Goal: Information Seeking & Learning: Learn about a topic

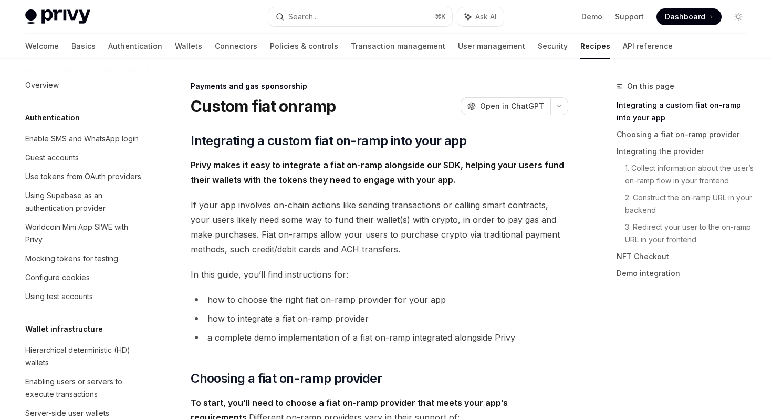
scroll to position [760, 0]
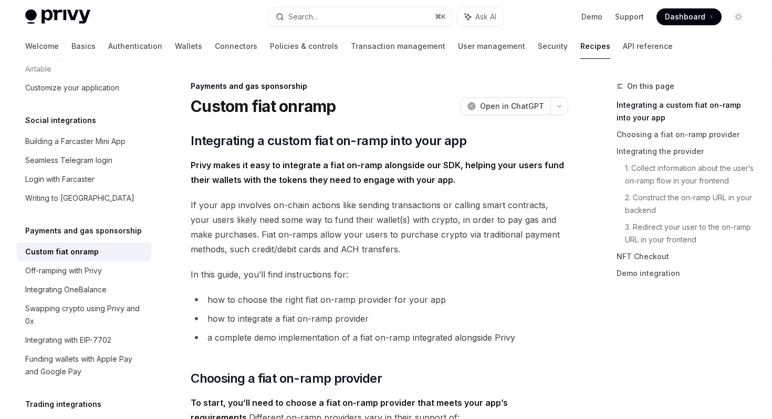
click at [99, 245] on div "Custom fiat onramp" at bounding box center [85, 251] width 120 height 13
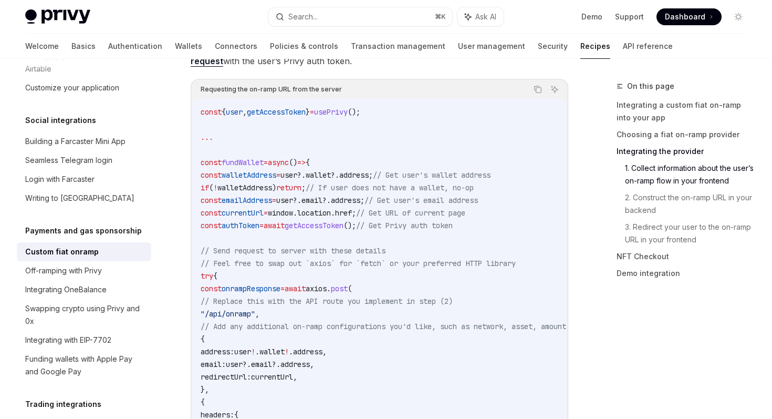
scroll to position [1800, 0]
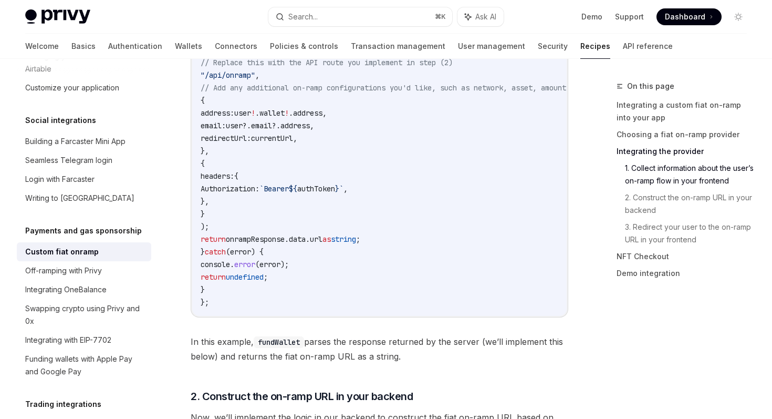
click at [533, 9] on div "Demo Support Dashboard Dashboard" at bounding box center [629, 16] width 235 height 17
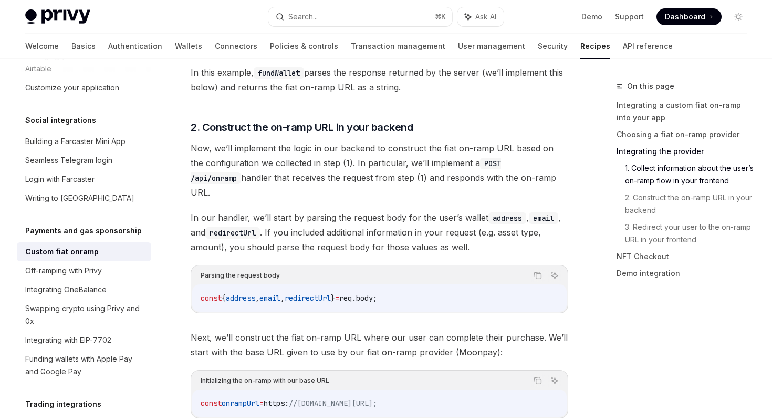
scroll to position [1687, 0]
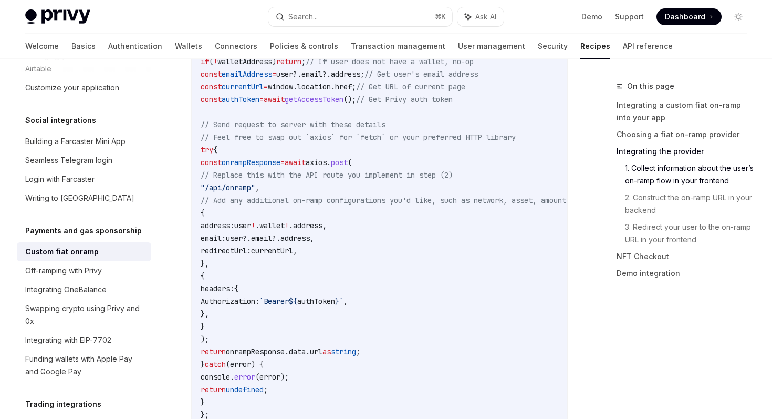
click at [707, 15] on span at bounding box center [689, 16] width 65 height 17
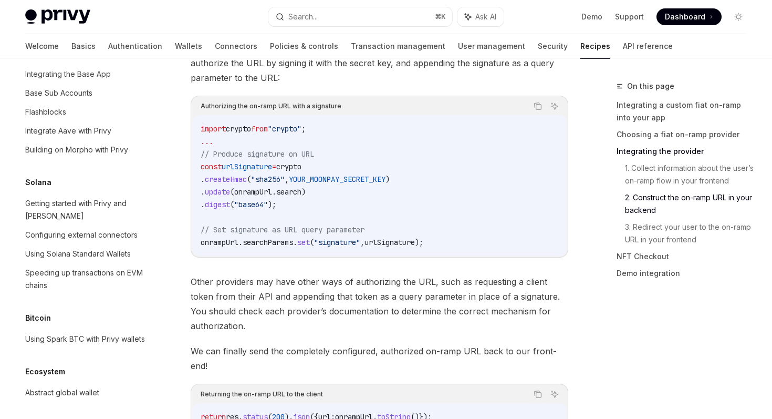
scroll to position [1478, 0]
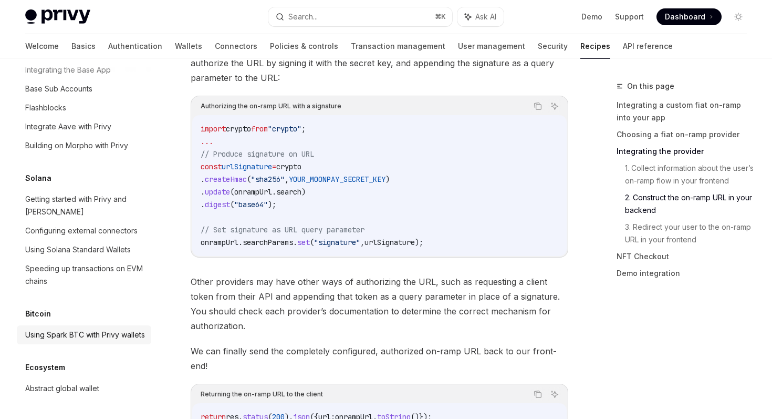
click at [63, 329] on div "Using Spark BTC with Privy wallets" at bounding box center [85, 334] width 120 height 13
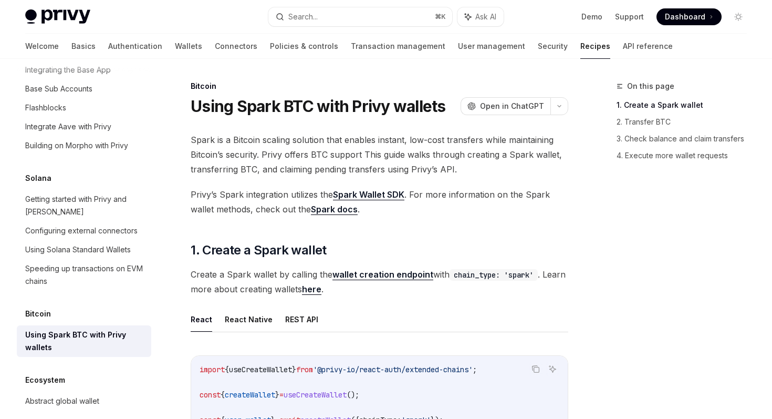
click at [358, 194] on link "Spark Wallet SDK" at bounding box center [368, 194] width 71 height 11
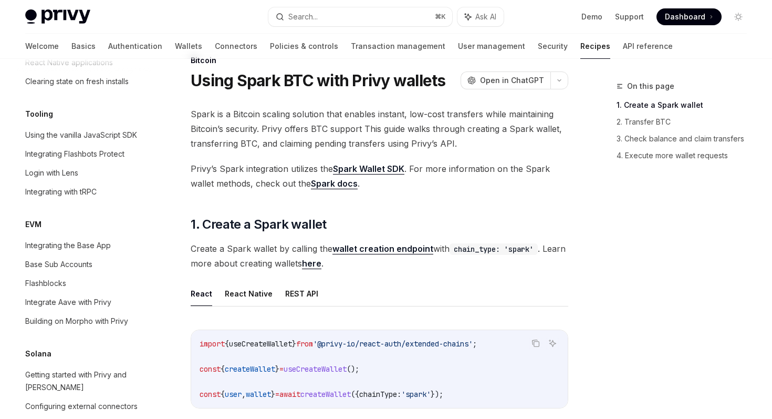
scroll to position [1289, 0]
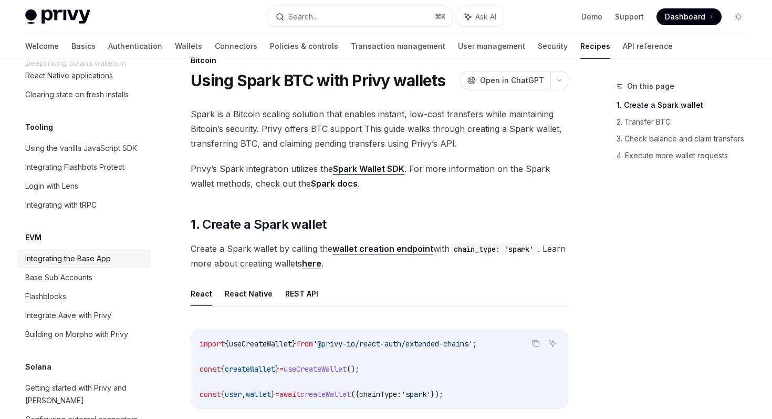
click at [86, 252] on div "Integrating the Base App" at bounding box center [68, 258] width 86 height 13
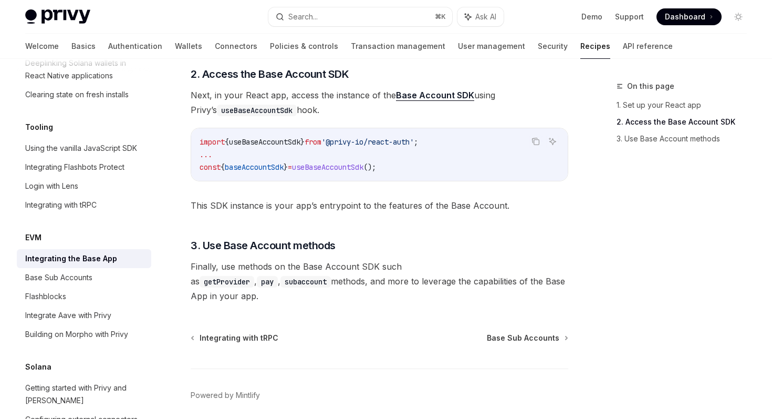
scroll to position [504, 0]
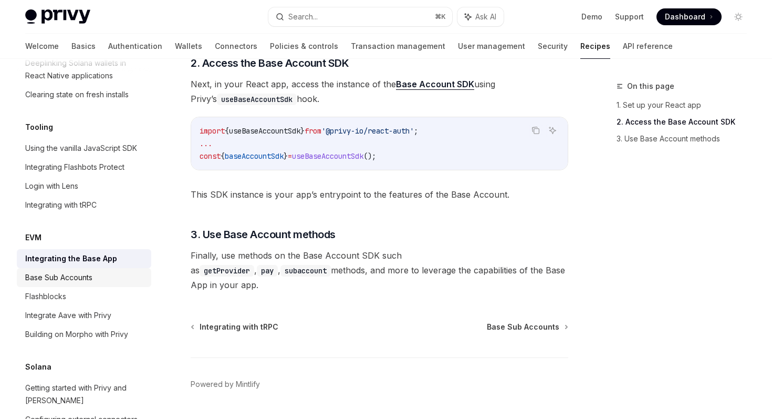
click at [69, 271] on div "Base Sub Accounts" at bounding box center [58, 277] width 67 height 13
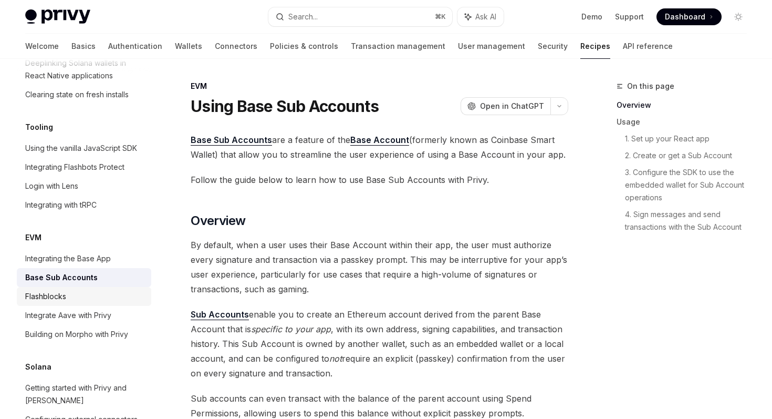
click at [61, 290] on div "Flashblocks" at bounding box center [45, 296] width 41 height 13
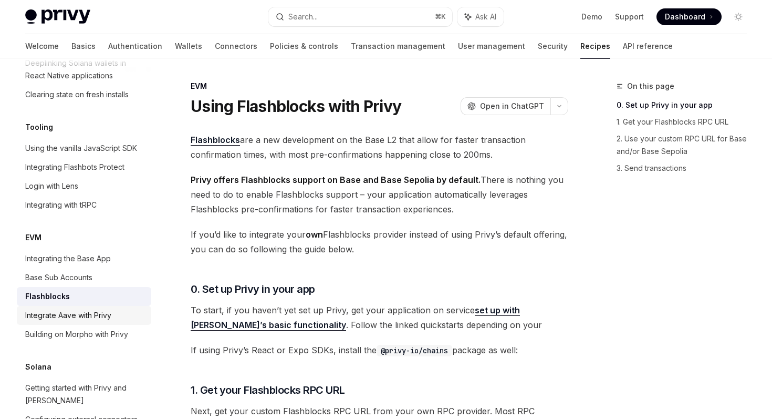
click at [60, 309] on div "Integrate Aave with Privy" at bounding box center [68, 315] width 86 height 13
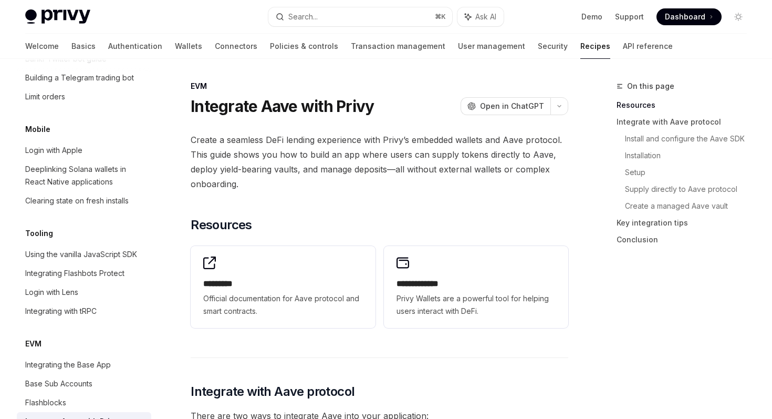
scroll to position [1172, 0]
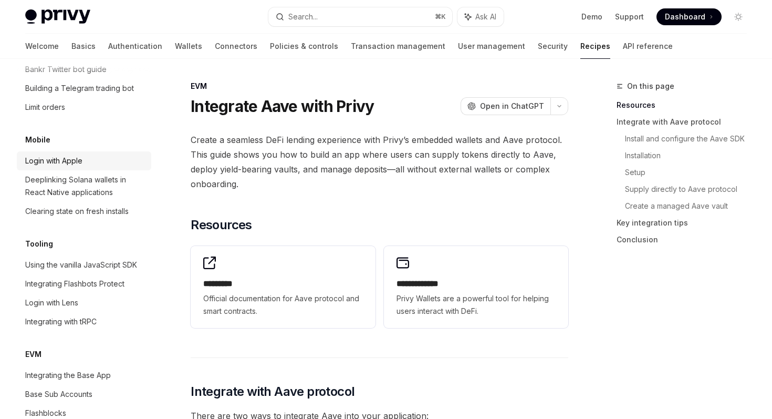
click at [76, 154] on div "Login with Apple" at bounding box center [53, 160] width 57 height 13
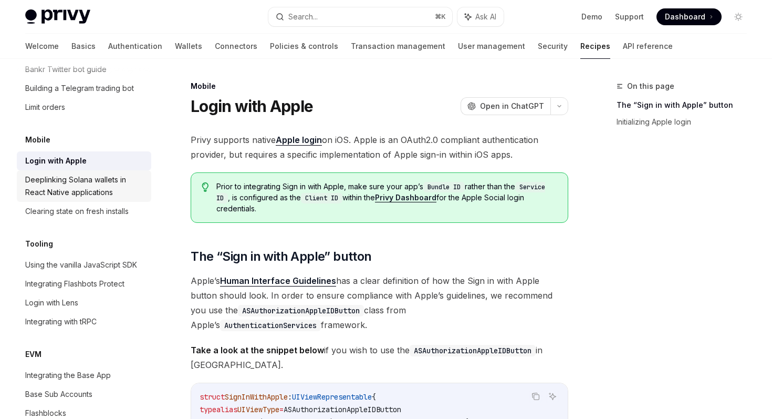
click at [81, 173] on div "Deeplinking Solana wallets in React Native applications" at bounding box center [85, 185] width 120 height 25
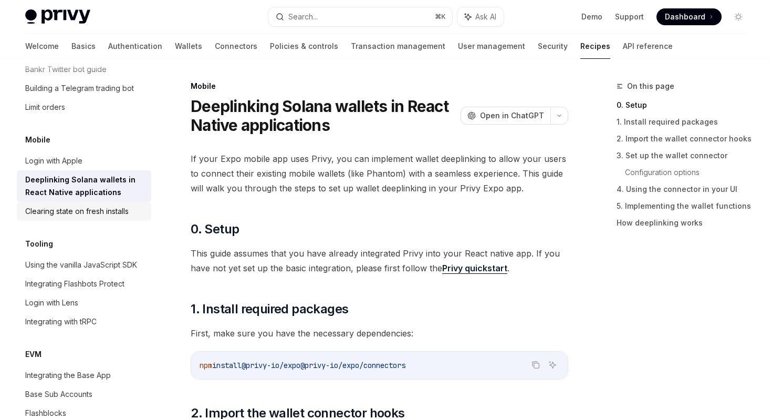
click at [78, 205] on div "Clearing state on fresh installs" at bounding box center [76, 211] width 103 height 13
type textarea "*"
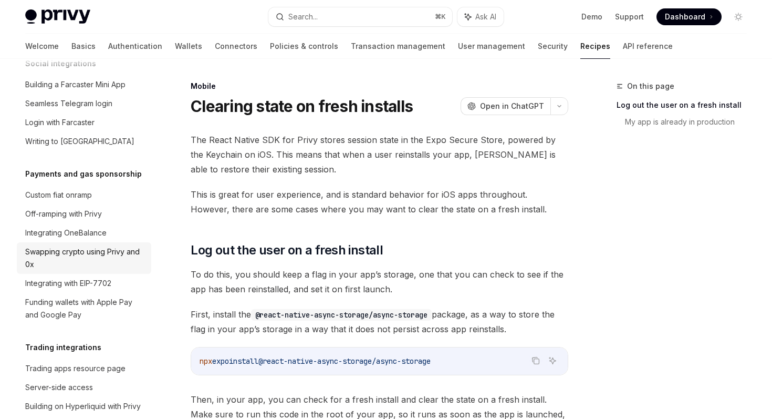
scroll to position [814, 0]
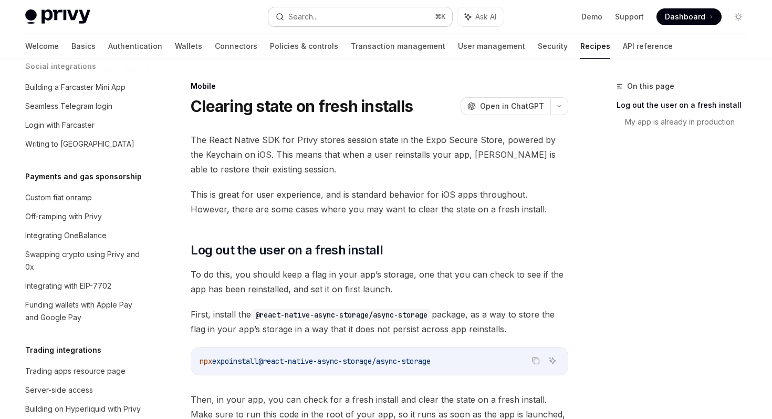
click at [373, 22] on button "Search... ⌘ K" at bounding box center [359, 16] width 183 height 19
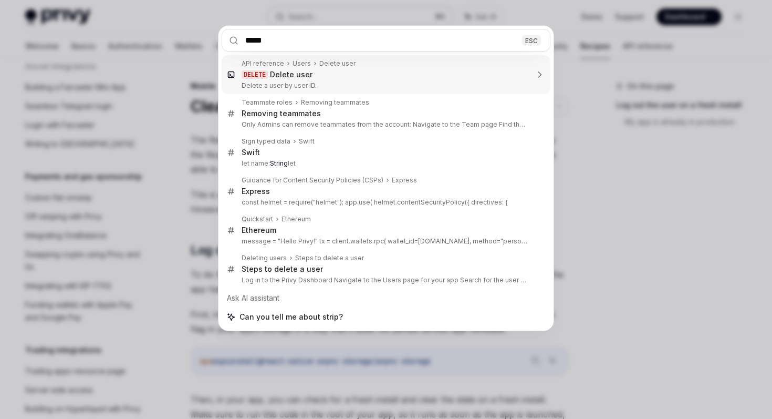
type input "******"
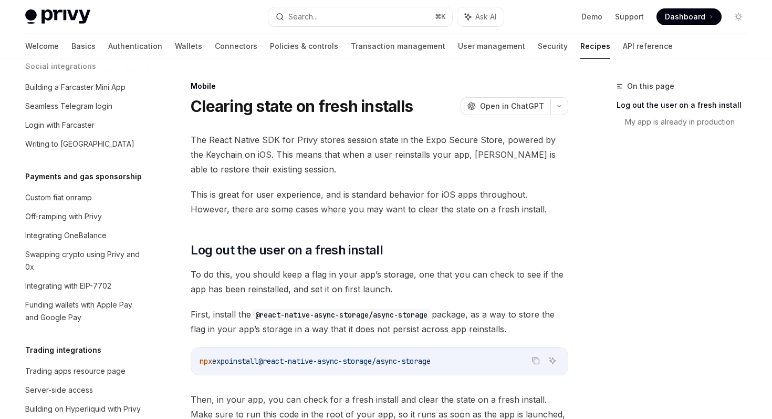
type textarea "*"
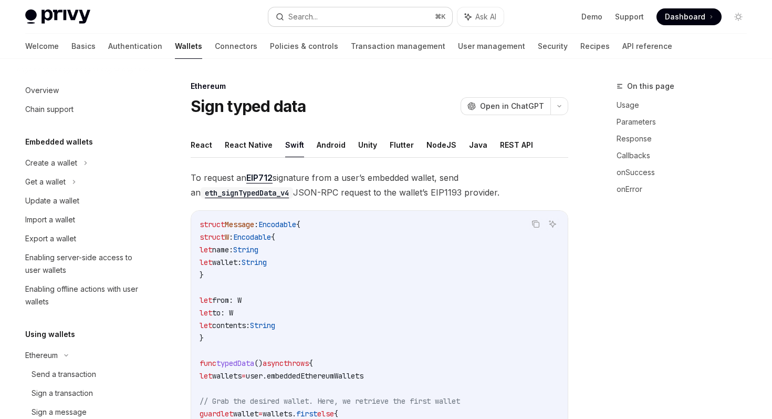
click at [320, 18] on button "Search... ⌘ K" at bounding box center [359, 16] width 183 height 19
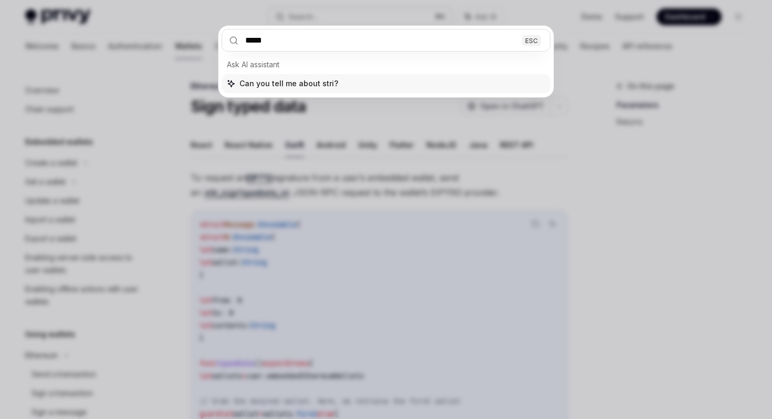
type input "******"
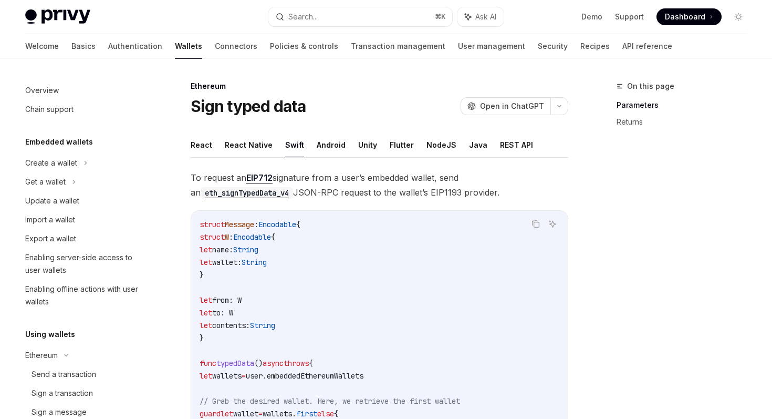
scroll to position [760, 0]
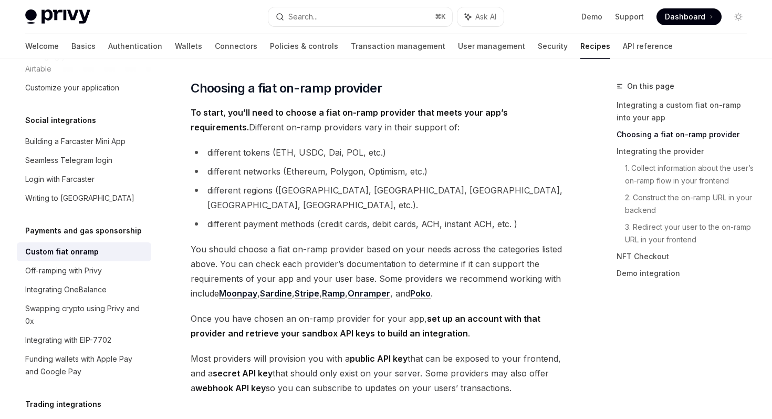
click at [303, 288] on link "Stripe" at bounding box center [307, 293] width 25 height 11
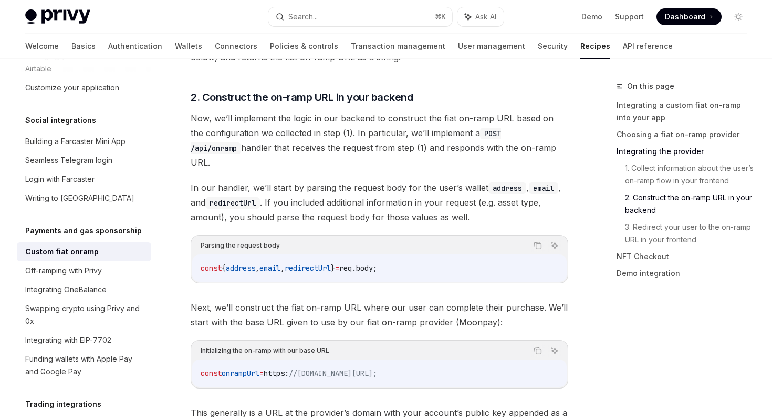
scroll to position [2867, 0]
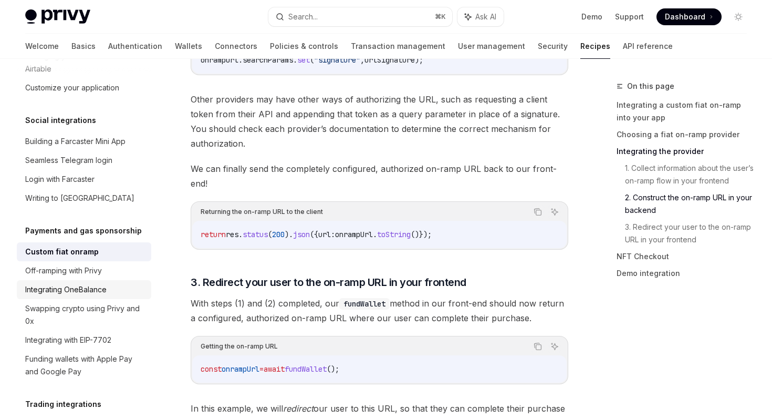
click at [74, 283] on div "Integrating OneBalance" at bounding box center [65, 289] width 81 height 13
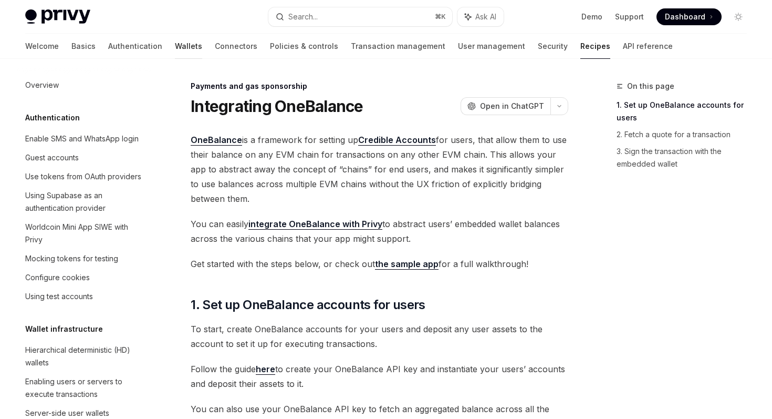
click at [175, 49] on link "Wallets" at bounding box center [188, 46] width 27 height 25
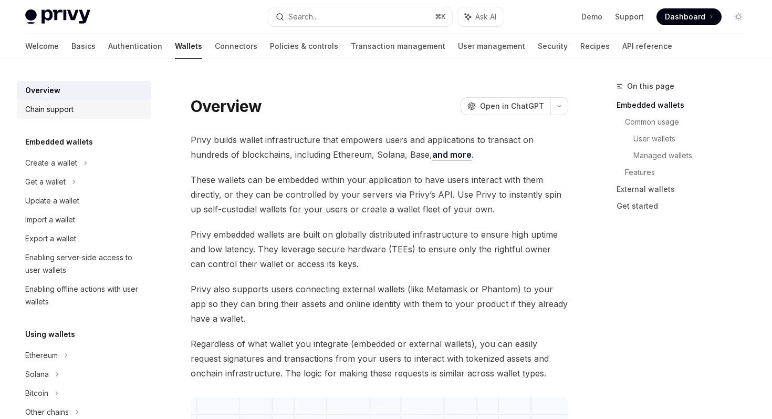
click at [64, 115] on div "Chain support" at bounding box center [49, 109] width 48 height 13
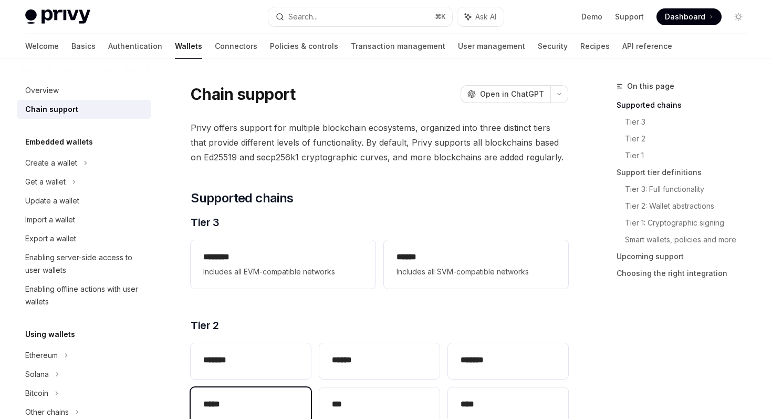
scroll to position [12, 0]
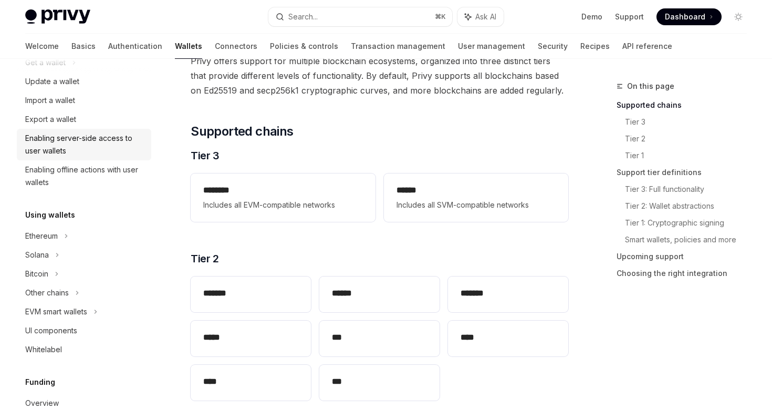
scroll to position [121, 0]
click at [87, 310] on div "EVM smart wallets" at bounding box center [56, 310] width 62 height 13
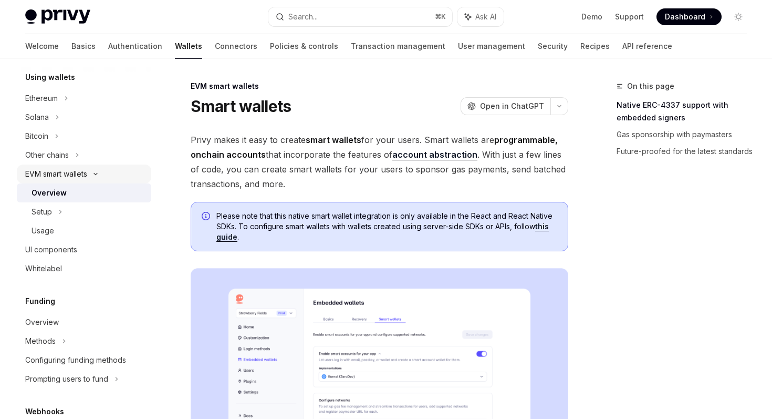
scroll to position [275, 0]
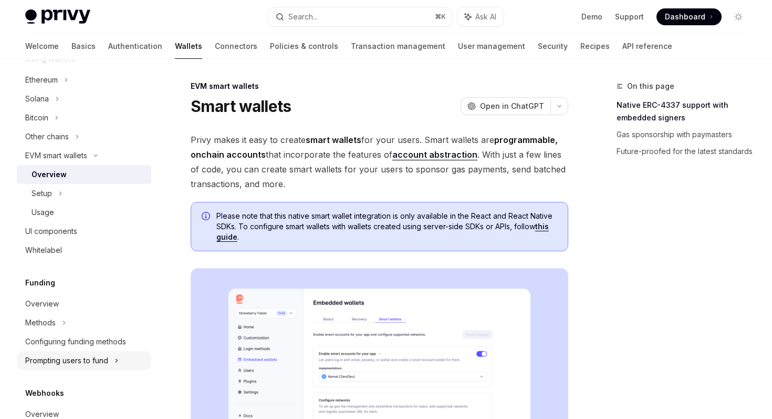
click at [69, 143] on div "Prompting users to fund" at bounding box center [47, 136] width 44 height 13
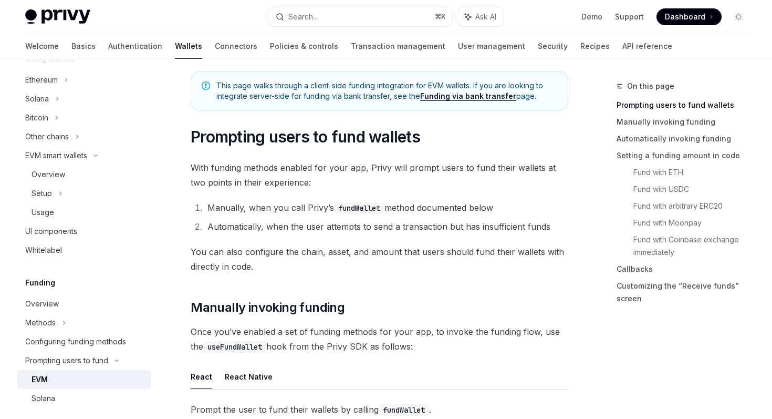
scroll to position [63, 0]
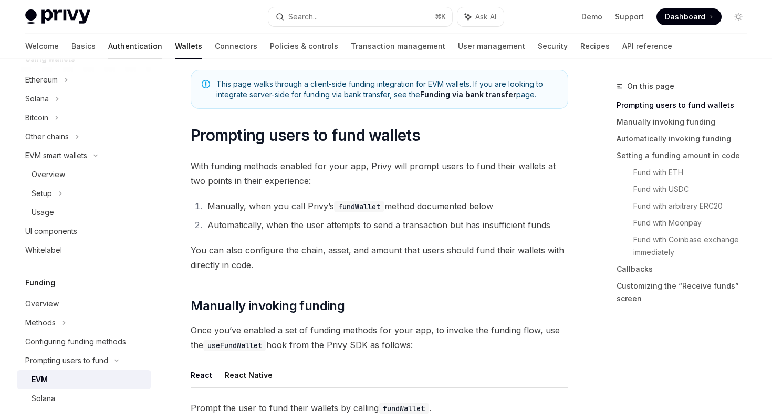
click at [108, 40] on link "Authentication" at bounding box center [135, 46] width 54 height 25
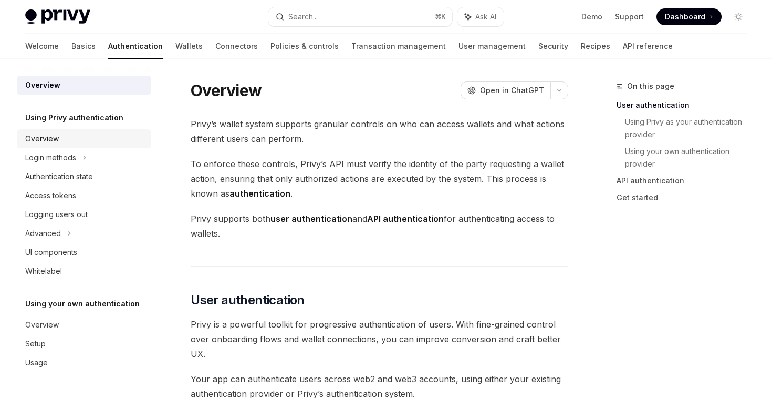
click at [85, 142] on div "Overview" at bounding box center [85, 138] width 120 height 13
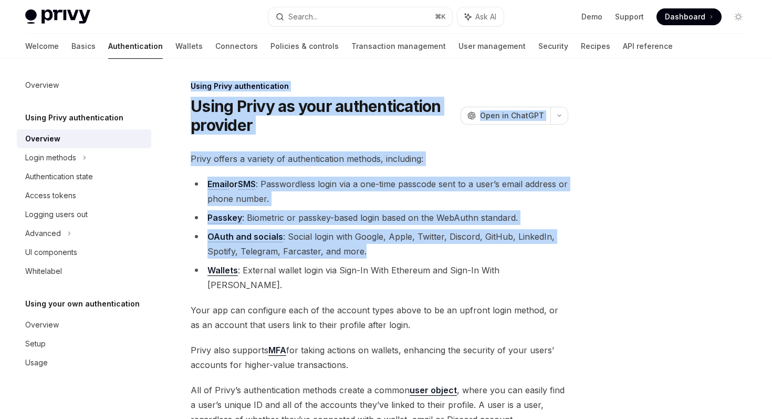
drag, startPoint x: 416, startPoint y: 259, endPoint x: 609, endPoint y: 273, distance: 193.7
click at [609, 273] on div "Using Privy authentication Using Privy as your authentication provider OpenAI O…" at bounding box center [386, 348] width 739 height 578
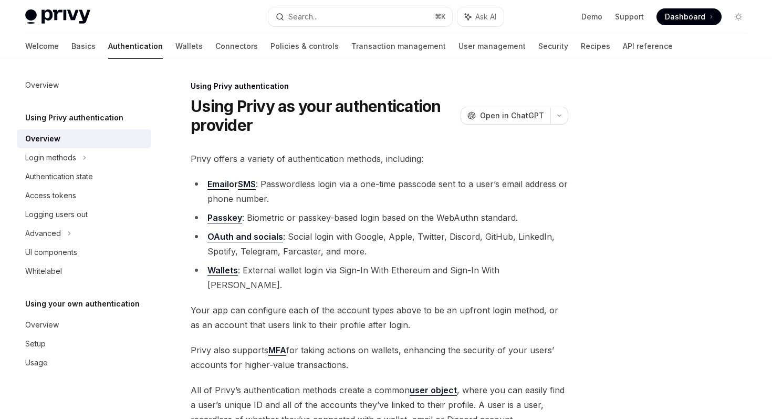
click at [593, 278] on div "Using Privy authentication Using Privy as your authentication provider OpenAI O…" at bounding box center [386, 348] width 739 height 578
drag, startPoint x: 443, startPoint y: 274, endPoint x: 596, endPoint y: 278, distance: 152.9
click at [596, 278] on div "Using Privy authentication Using Privy as your authentication provider OpenAI O…" at bounding box center [386, 348] width 739 height 578
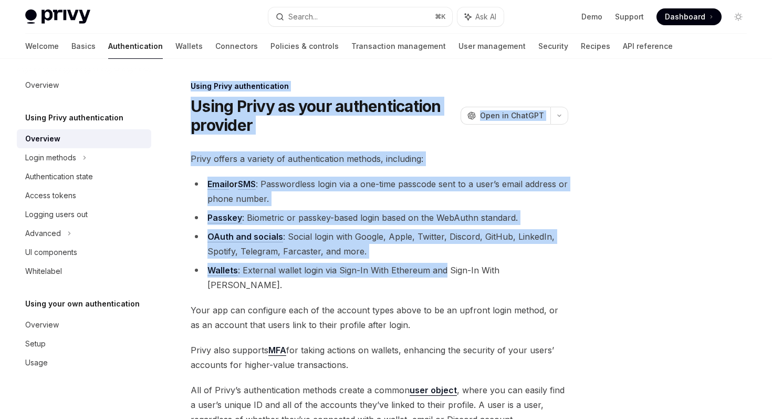
click at [596, 278] on div at bounding box center [676, 249] width 160 height 339
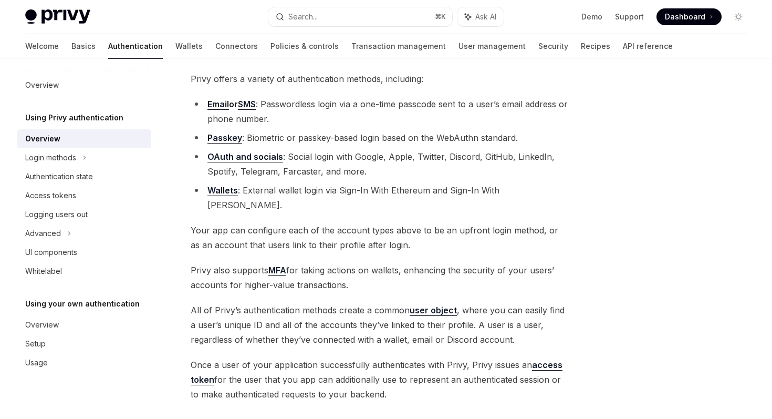
scroll to position [78, 0]
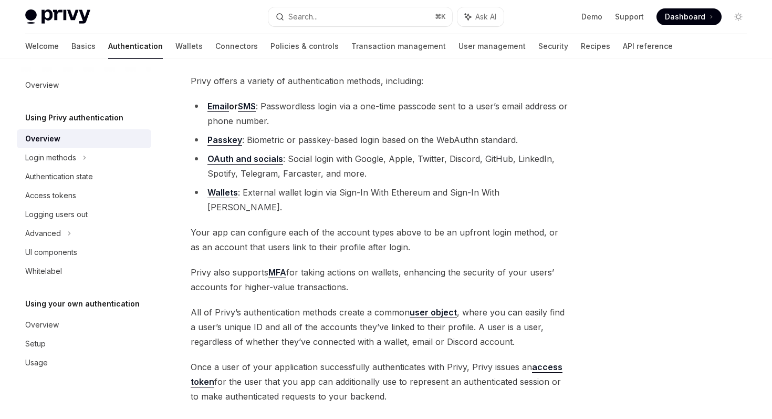
click at [381, 265] on span "Privy also supports MFA for taking actions on wallets, enhancing the security o…" at bounding box center [380, 279] width 378 height 29
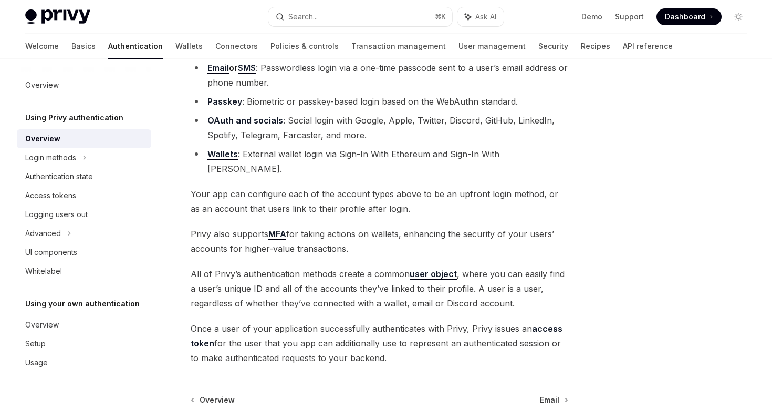
scroll to position [128, 0]
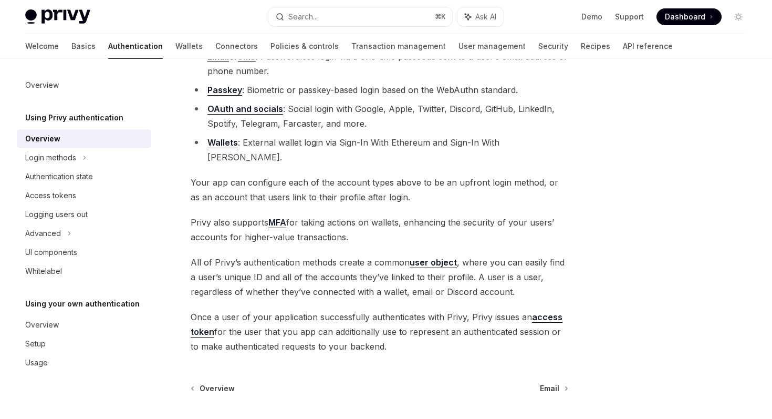
click at [417, 316] on span "Once a user of your application successfully authenticates with Privy, Privy is…" at bounding box center [380, 331] width 378 height 44
click at [548, 383] on span "Email" at bounding box center [549, 388] width 19 height 11
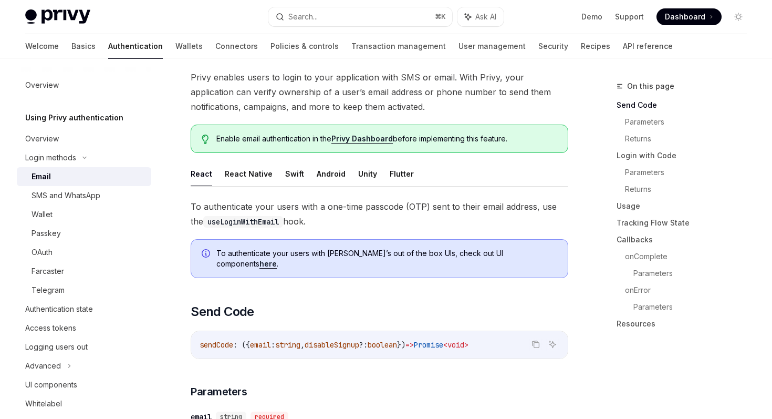
scroll to position [63, 0]
click at [63, 314] on div "Authentication state" at bounding box center [59, 309] width 68 height 13
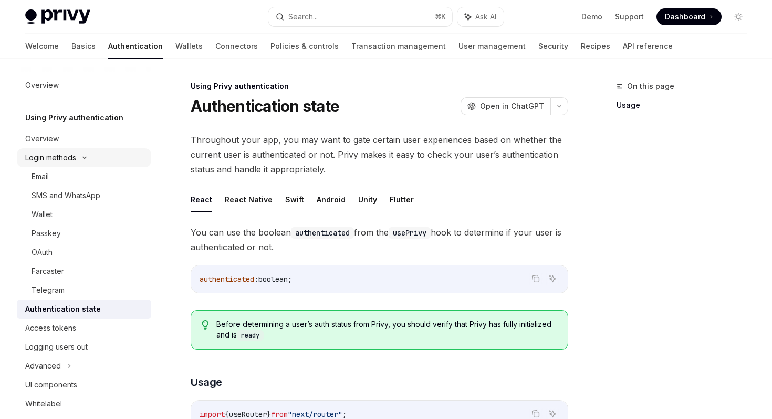
click at [64, 162] on div "Login methods" at bounding box center [50, 157] width 51 height 13
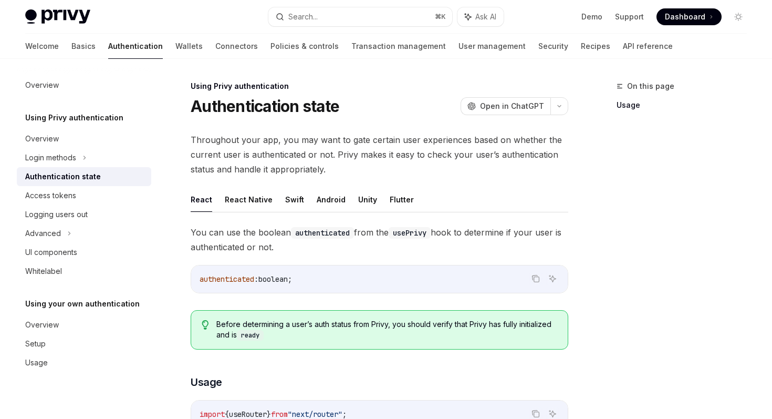
click at [65, 182] on div "Authentication state" at bounding box center [63, 176] width 76 height 13
click at [246, 196] on button "React Native" at bounding box center [249, 199] width 48 height 25
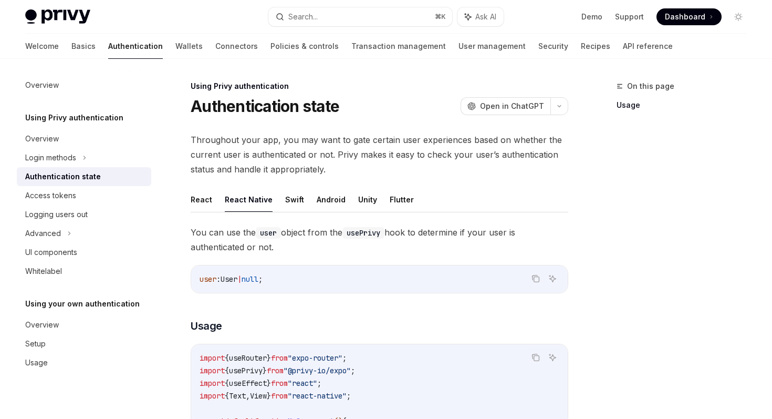
click at [216, 194] on ul "React React Native Swift Android Unity Flutter" at bounding box center [380, 199] width 378 height 25
click at [193, 197] on button "React" at bounding box center [202, 199] width 22 height 25
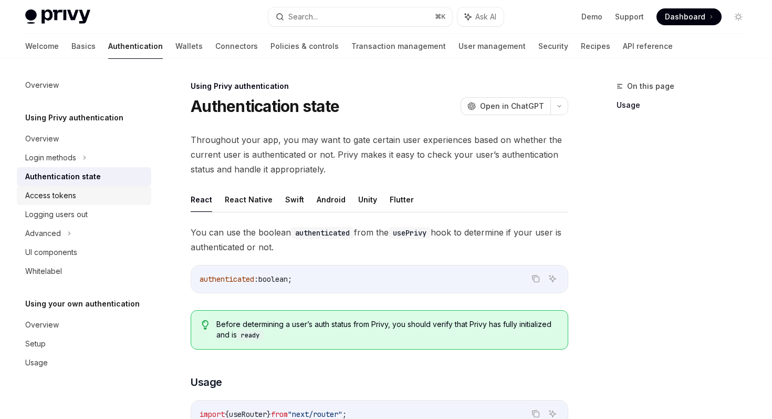
click at [107, 200] on div "Access tokens" at bounding box center [85, 195] width 120 height 13
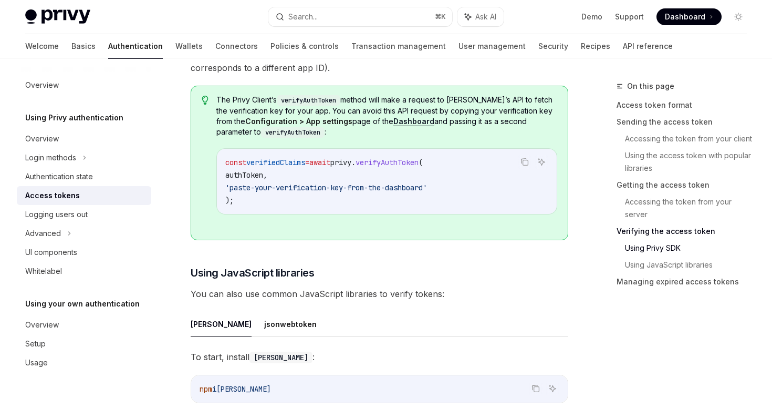
scroll to position [2149, 0]
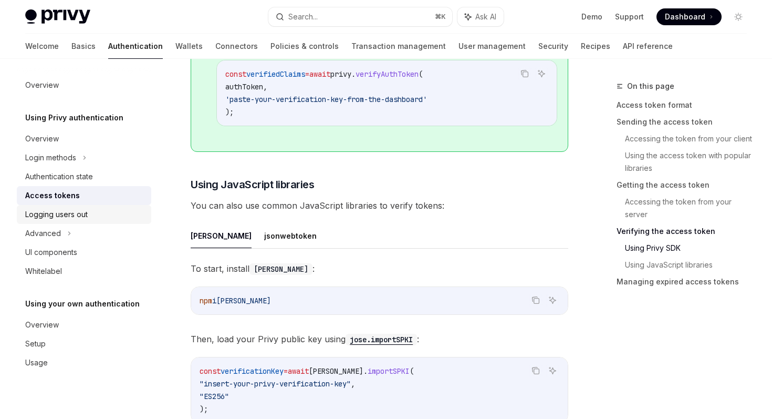
click at [56, 221] on link "Logging users out" at bounding box center [84, 214] width 134 height 19
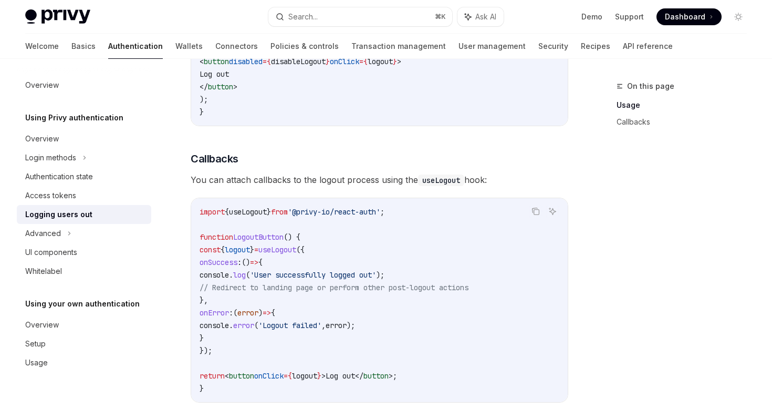
scroll to position [543, 0]
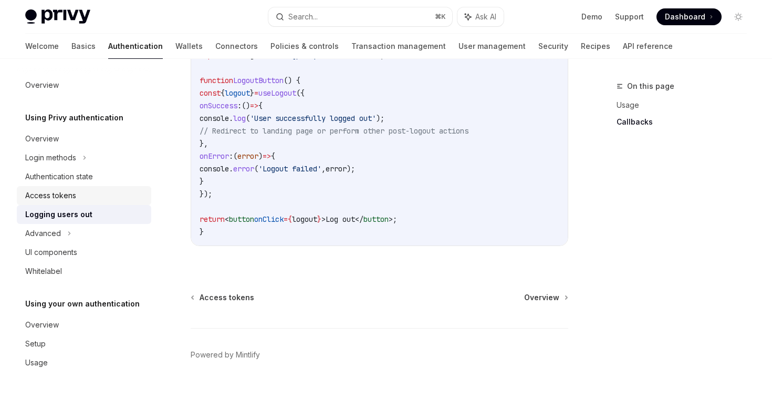
click at [93, 197] on div "Access tokens" at bounding box center [85, 195] width 120 height 13
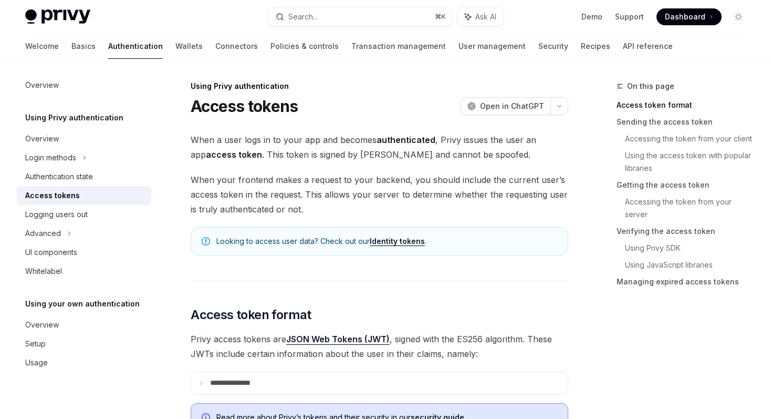
click at [73, 116] on h5 "Using Privy authentication" at bounding box center [74, 117] width 98 height 13
click at [77, 207] on link "Logging users out" at bounding box center [84, 214] width 134 height 19
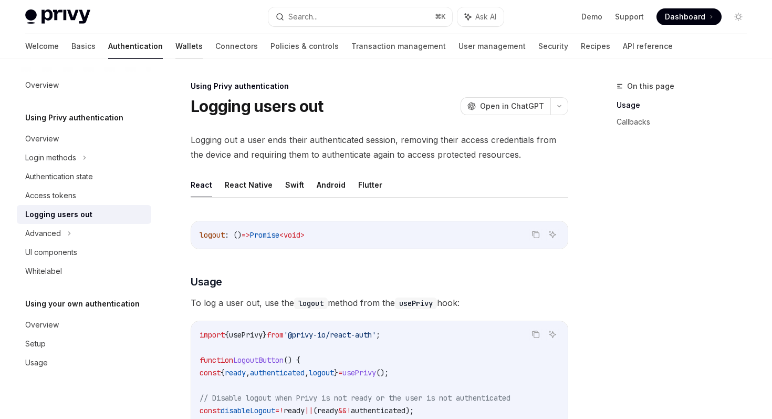
click at [175, 51] on link "Wallets" at bounding box center [188, 46] width 27 height 25
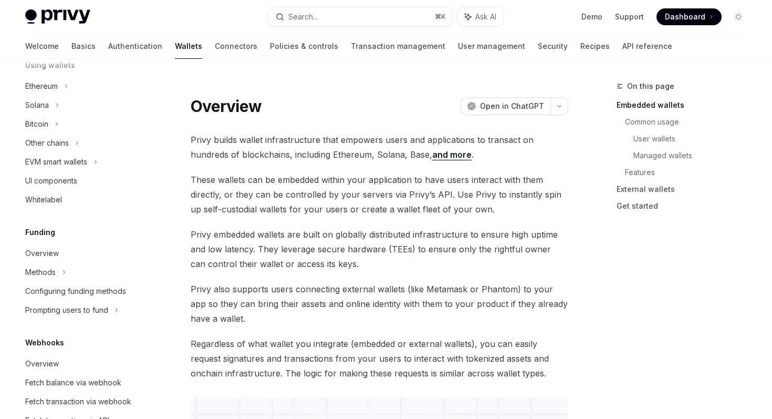
scroll to position [269, 0]
click at [87, 200] on div "Whitelabel" at bounding box center [85, 199] width 120 height 13
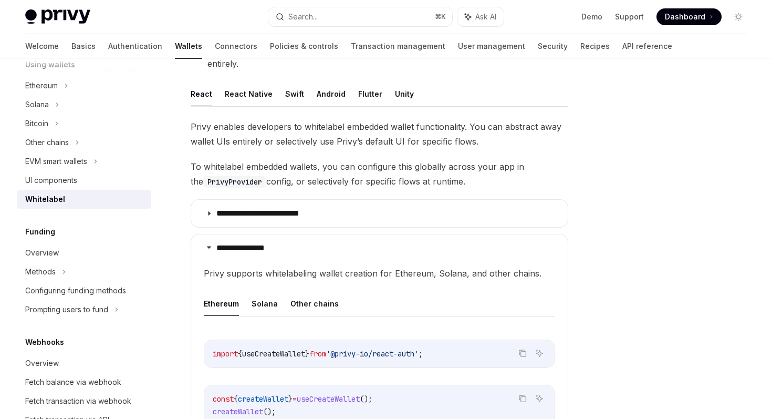
scroll to position [231, 0]
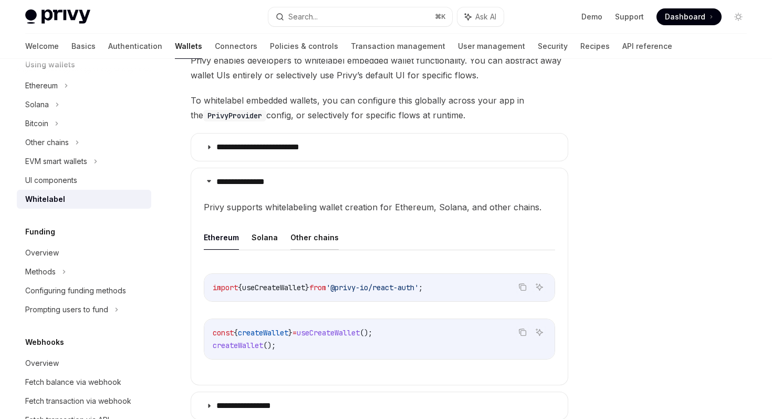
click at [302, 238] on button "Other chains" at bounding box center [314, 237] width 48 height 25
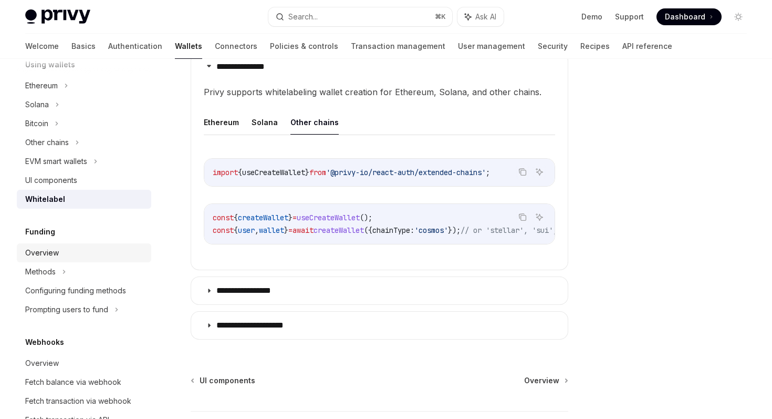
click at [106, 249] on div "Overview" at bounding box center [85, 252] width 120 height 13
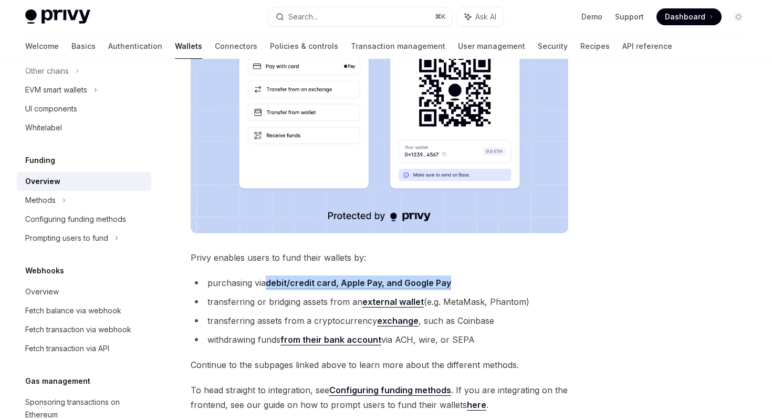
scroll to position [297, 0]
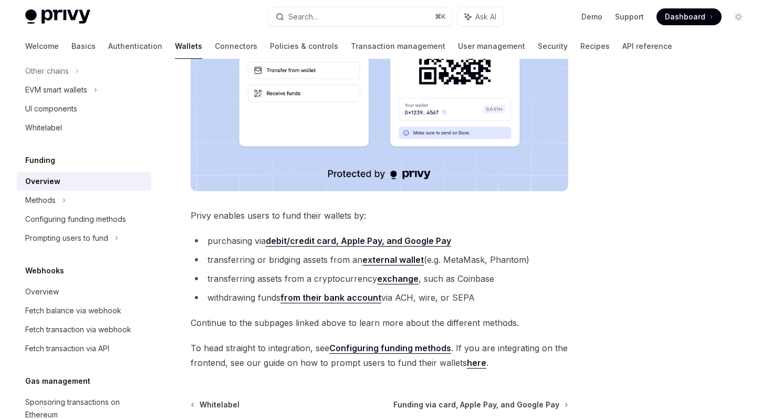
click at [542, 268] on ul "purchasing via debit/credit card, Apple Pay, and Google Pay transferring or bri…" at bounding box center [380, 268] width 378 height 71
click at [594, 279] on div "Funding Overview OpenAI Open in ChatGPT OpenAI Open in ChatGPT Privy makes it e…" at bounding box center [386, 144] width 739 height 764
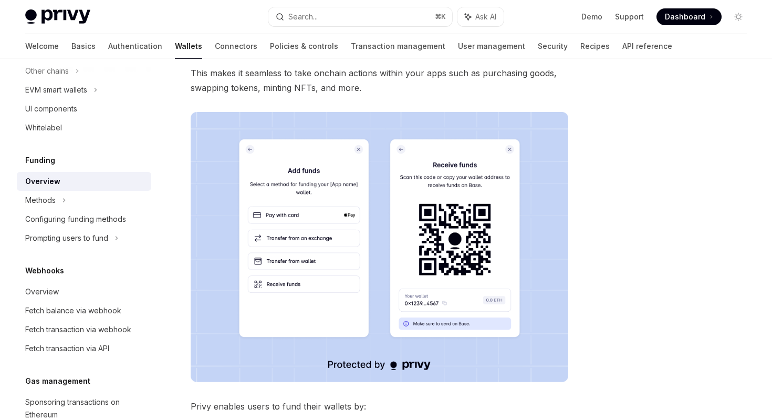
scroll to position [0, 0]
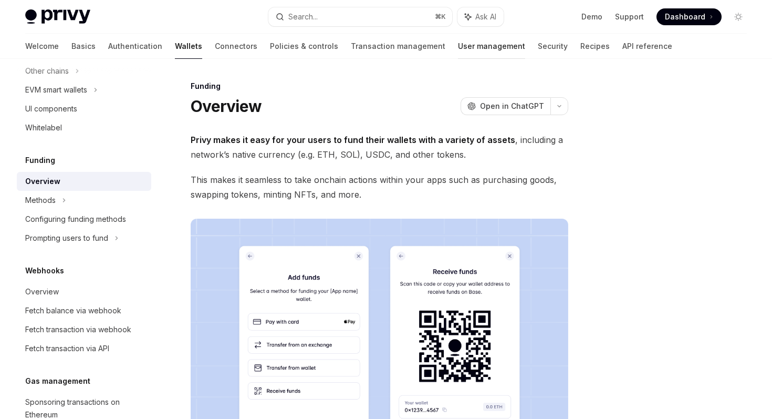
click at [462, 46] on link "User management" at bounding box center [491, 46] width 67 height 25
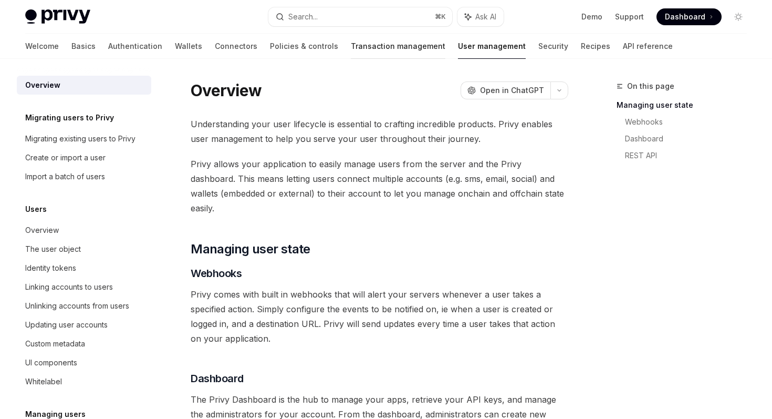
click at [365, 43] on link "Transaction management" at bounding box center [398, 46] width 95 height 25
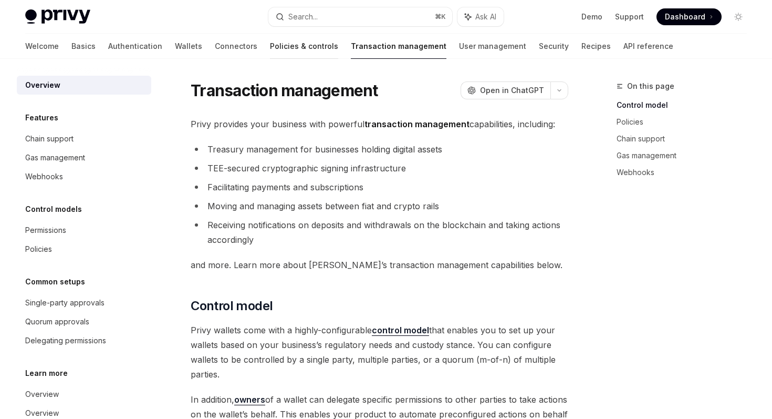
click at [270, 45] on link "Policies & controls" at bounding box center [304, 46] width 68 height 25
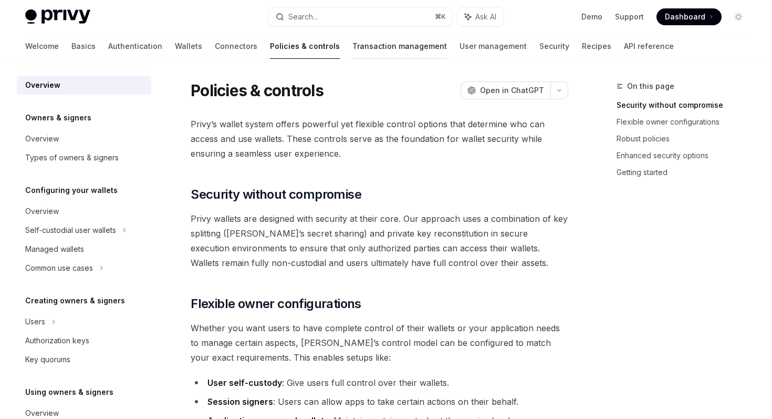
click at [352, 41] on link "Transaction management" at bounding box center [399, 46] width 95 height 25
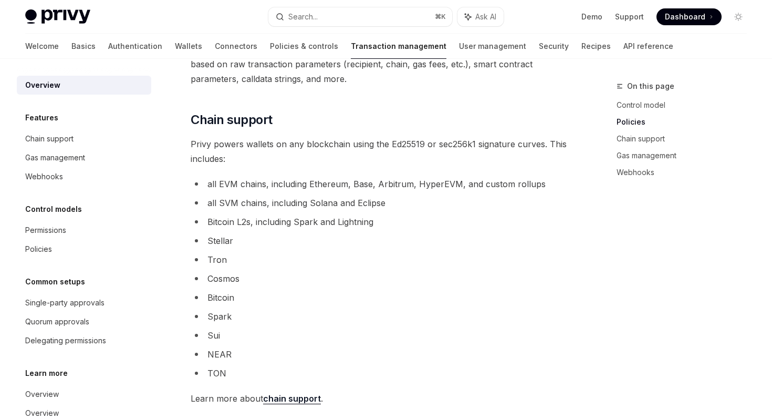
scroll to position [518, 0]
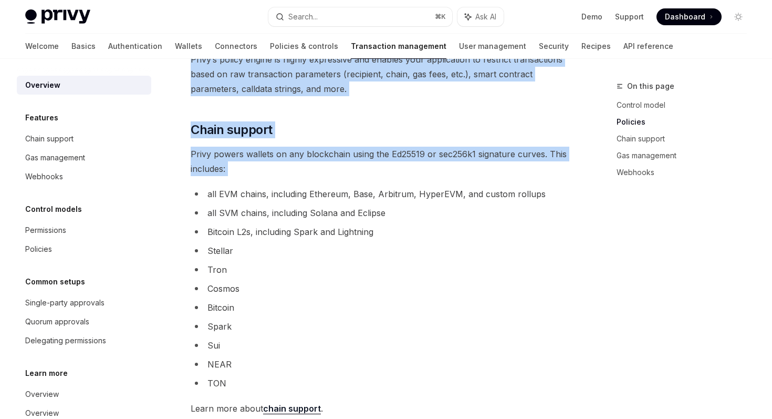
drag, startPoint x: 197, startPoint y: 184, endPoint x: 670, endPoint y: 404, distance: 521.5
click at [677, 418] on div "On this page Control model Policies Chain support Gas management Webhooks Trans…" at bounding box center [386, 219] width 739 height 1359
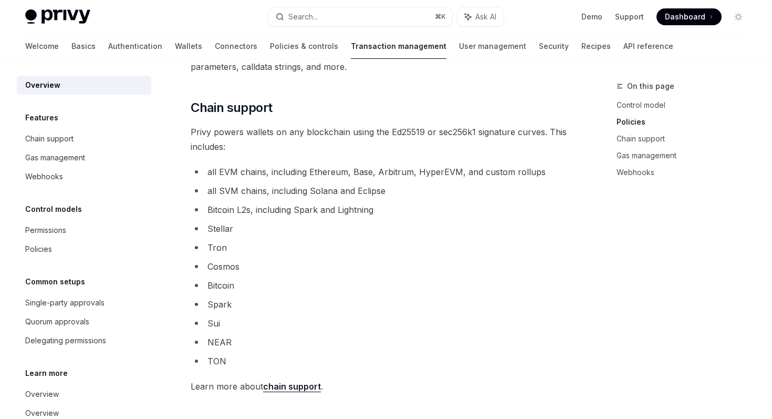
click at [497, 244] on li "Tron" at bounding box center [380, 247] width 378 height 15
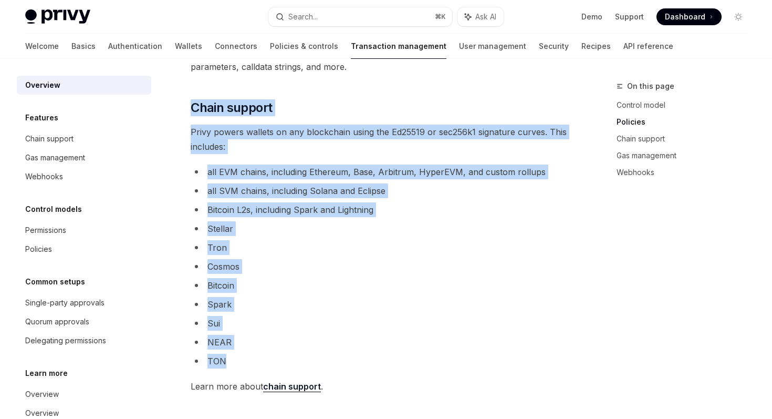
drag, startPoint x: 186, startPoint y: 97, endPoint x: 351, endPoint y: 354, distance: 305.5
click at [351, 354] on div "Transaction management OpenAI Open in ChatGPT OpenAI Open in ChatGPT Privy prov…" at bounding box center [281, 208] width 579 height 1338
click at [351, 354] on li "TON" at bounding box center [380, 361] width 378 height 15
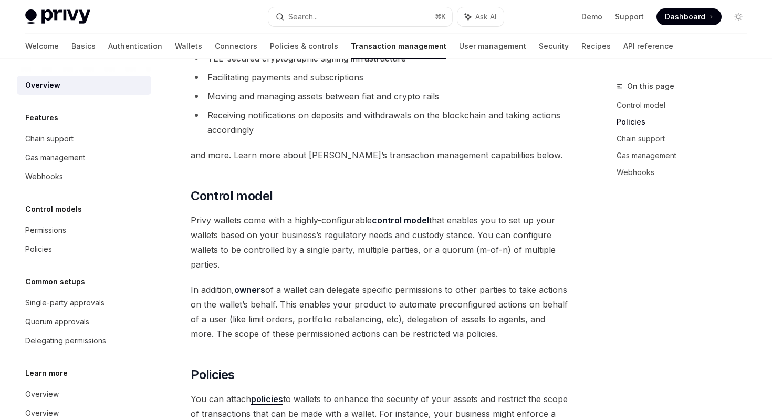
scroll to position [0, 0]
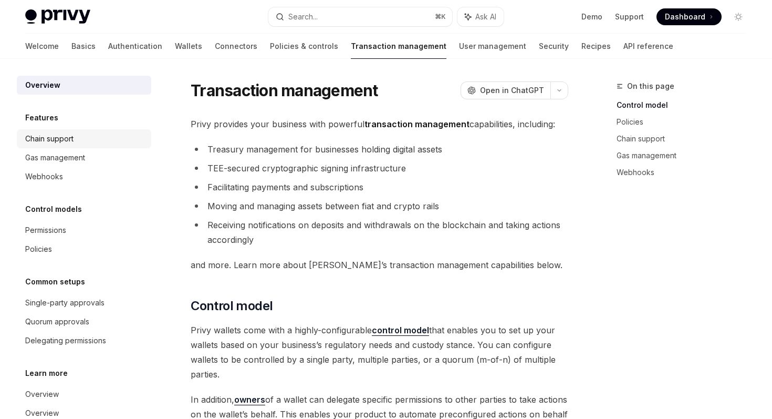
click at [64, 145] on link "Chain support" at bounding box center [84, 138] width 134 height 19
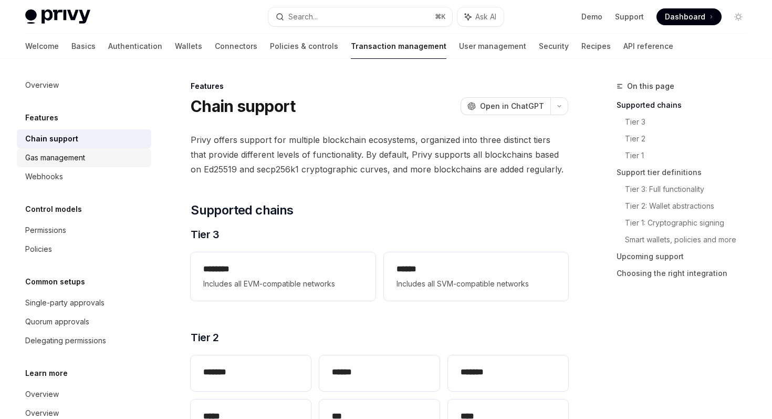
click at [65, 164] on link "Gas management" at bounding box center [84, 157] width 134 height 19
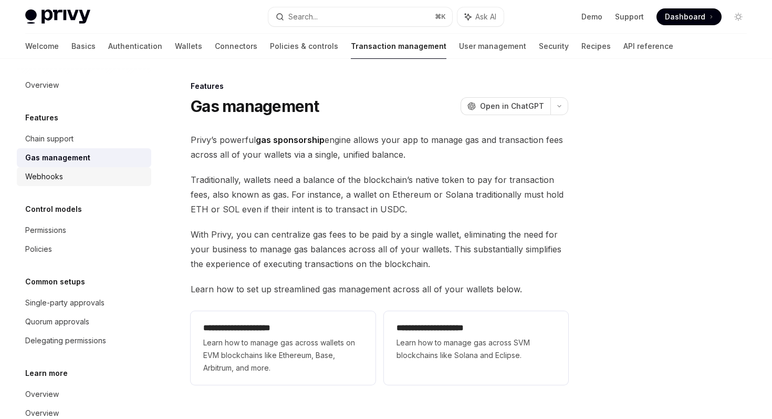
click at [65, 170] on div "Webhooks" at bounding box center [85, 176] width 120 height 13
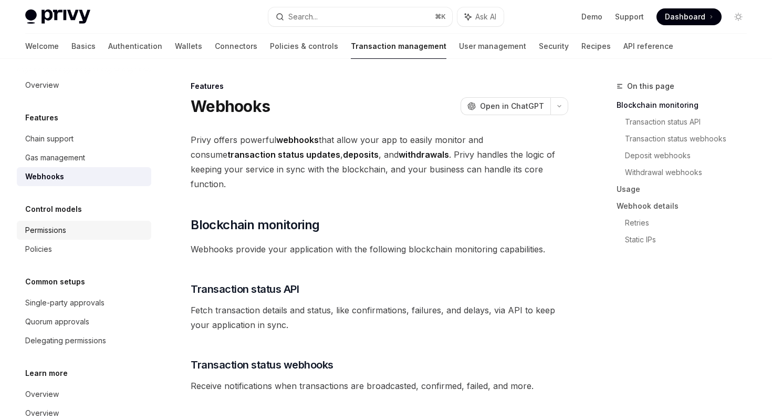
click at [66, 230] on div "Permissions" at bounding box center [45, 230] width 41 height 13
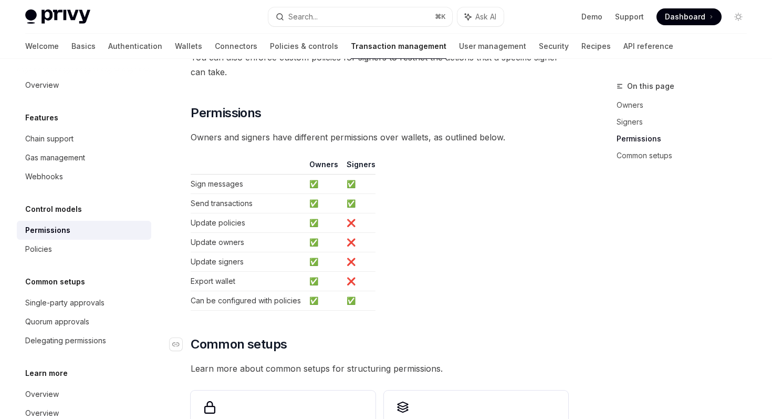
scroll to position [537, 0]
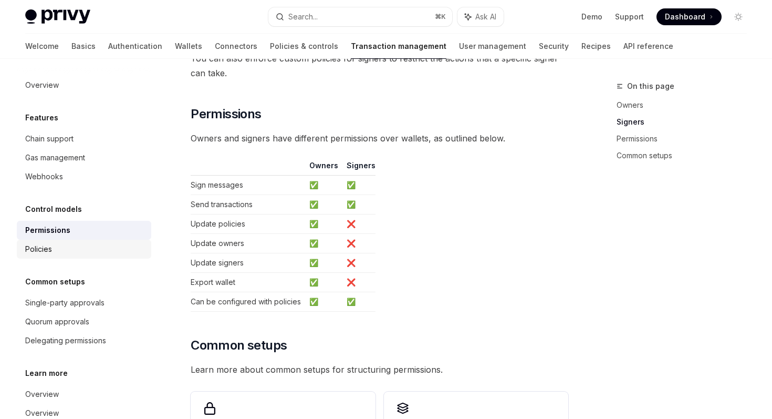
click at [100, 251] on div "Policies" at bounding box center [85, 249] width 120 height 13
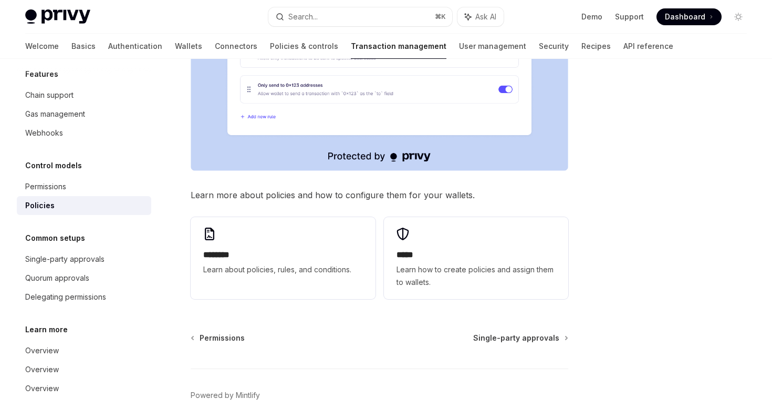
scroll to position [518, 0]
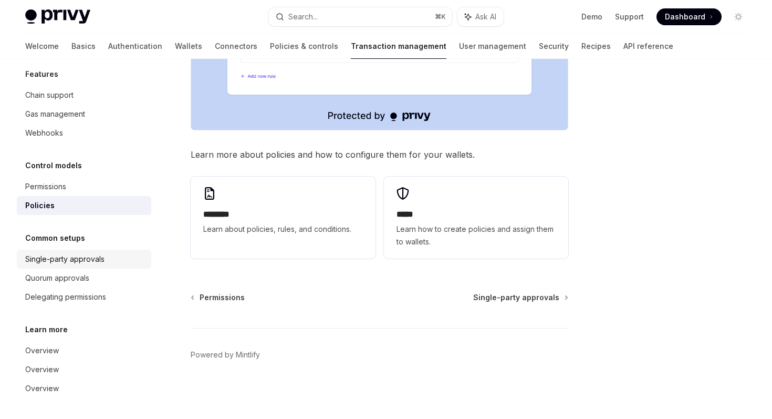
click at [101, 251] on link "Single-party approvals" at bounding box center [84, 258] width 134 height 19
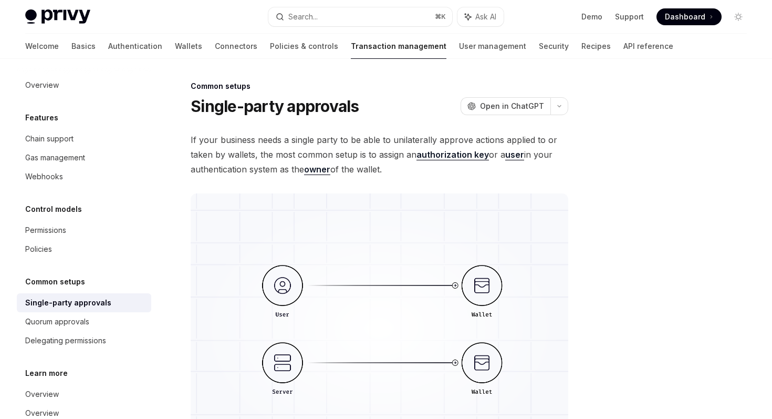
scroll to position [44, 0]
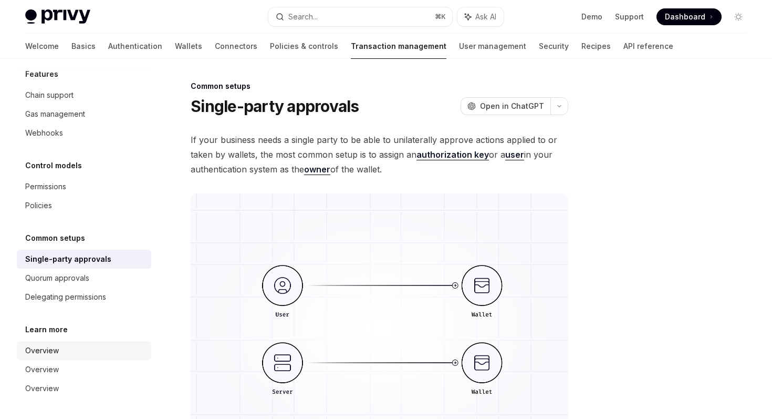
click at [59, 359] on link "Overview" at bounding box center [84, 350] width 134 height 19
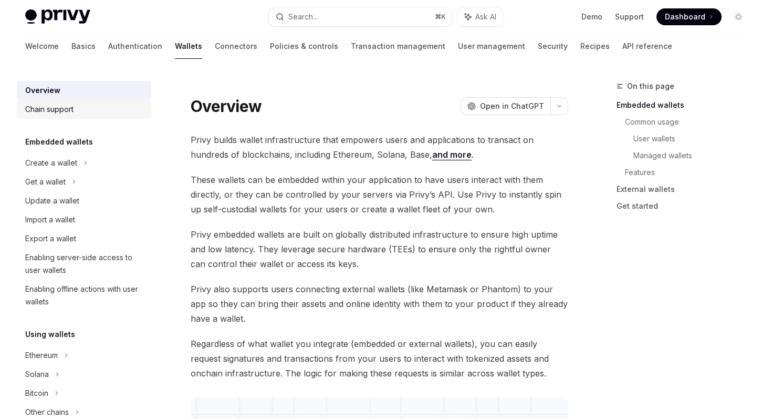
click at [63, 111] on div "Chain support" at bounding box center [49, 109] width 48 height 13
type textarea "*"
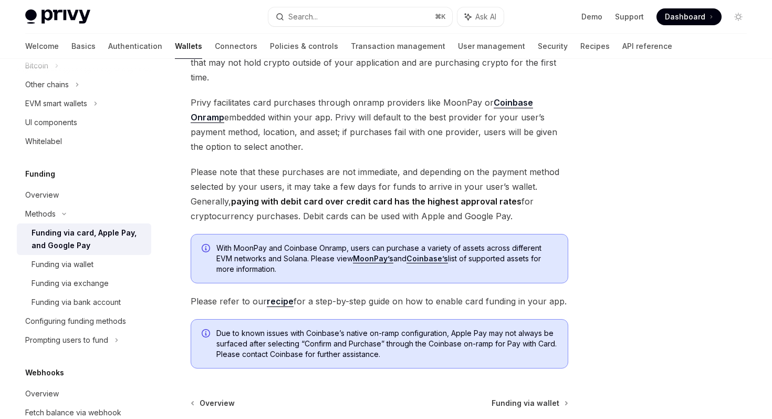
scroll to position [154, 0]
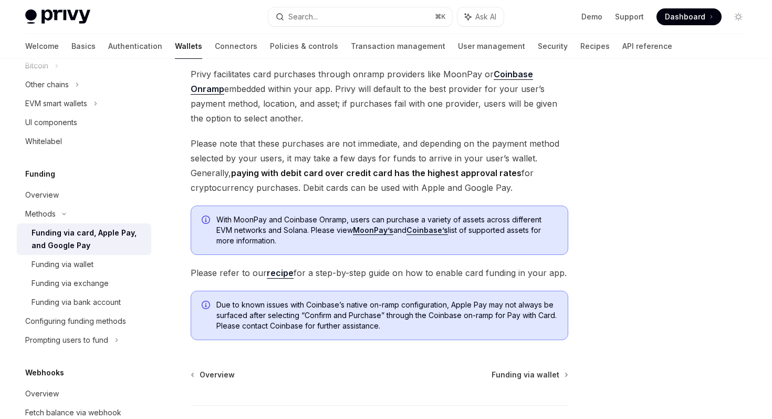
drag, startPoint x: 223, startPoint y: 219, endPoint x: 368, endPoint y: 237, distance: 146.7
click at [368, 238] on span "With MoonPay and Coinbase Onramp, users can purchase a variety of assets across…" at bounding box center [386, 230] width 341 height 32
click at [368, 237] on span "With MoonPay and Coinbase Onramp, users can purchase a variety of assets across…" at bounding box center [386, 230] width 341 height 32
click at [282, 275] on link "recipe" at bounding box center [280, 272] width 27 height 11
type textarea "*"
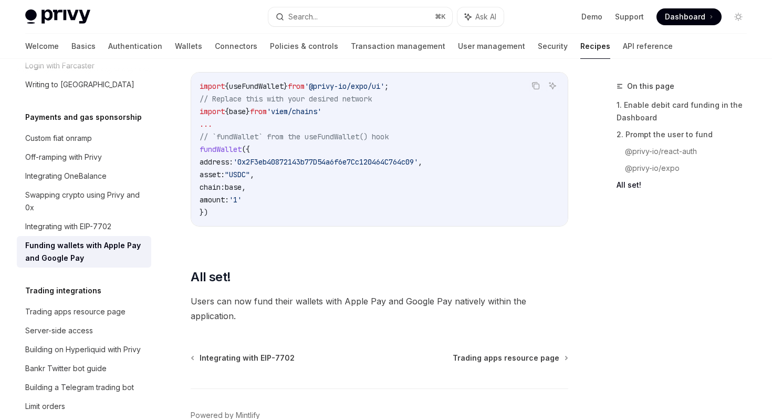
scroll to position [1387, 0]
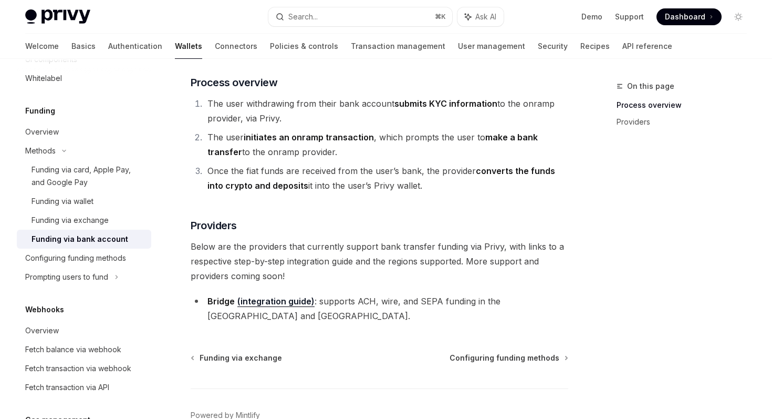
scroll to position [179, 0]
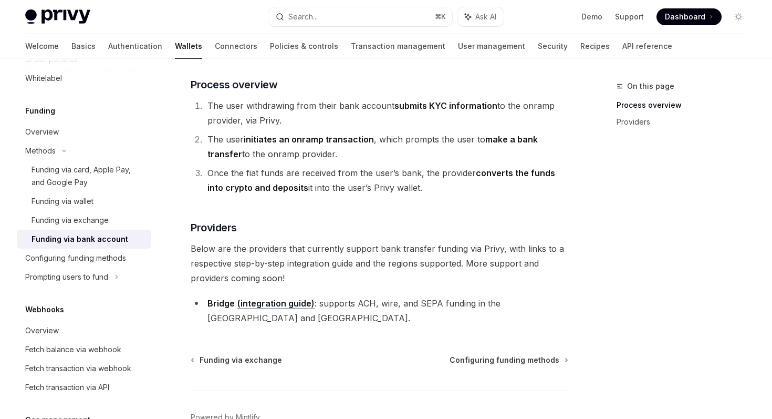
click at [257, 268] on span "Below are the providers that currently support bank transfer funding via Privy,…" at bounding box center [380, 263] width 378 height 44
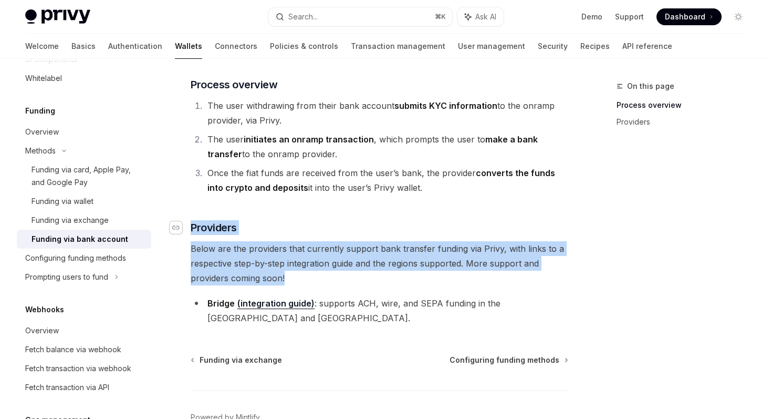
drag, startPoint x: 314, startPoint y: 284, endPoint x: 176, endPoint y: 232, distance: 147.4
click at [191, 232] on div "Funding via bank account is currently available server-side in your app. The wi…" at bounding box center [380, 139] width 378 height 372
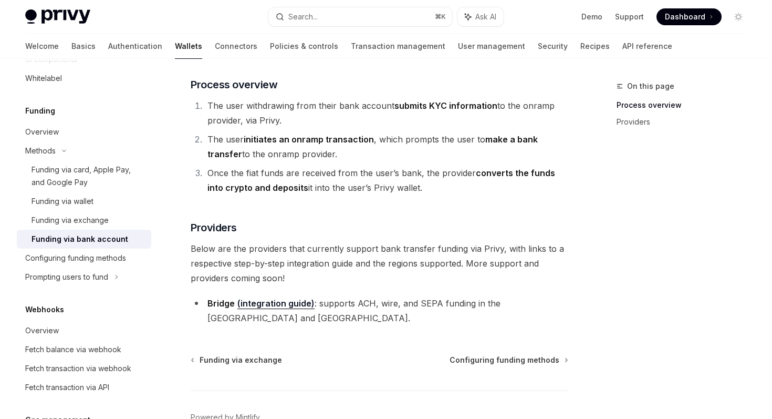
click at [281, 260] on span "Below are the providers that currently support bank transfer funding via Privy,…" at bounding box center [380, 263] width 378 height 44
click at [521, 355] on div "Funding via exchange Configuring funding methods Powered by Mintlify" at bounding box center [380, 418] width 378 height 127
click at [514, 355] on span "Configuring funding methods" at bounding box center [505, 360] width 110 height 11
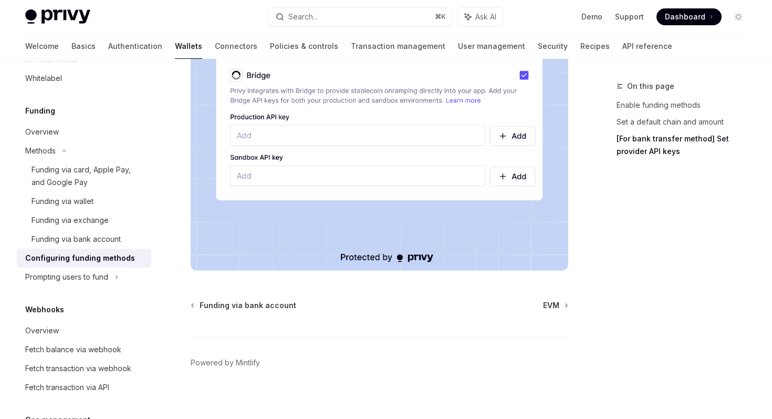
scroll to position [1031, 0]
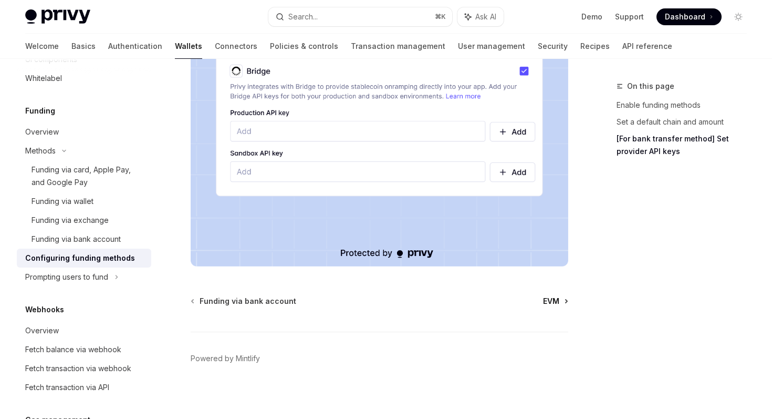
click at [552, 297] on span "EVM" at bounding box center [551, 301] width 16 height 11
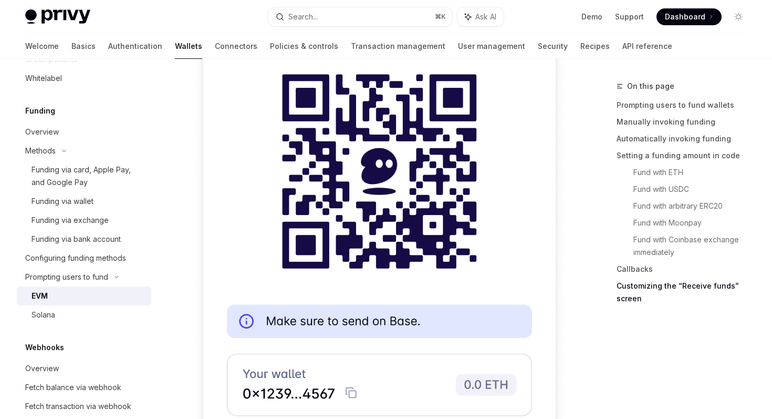
scroll to position [3506, 0]
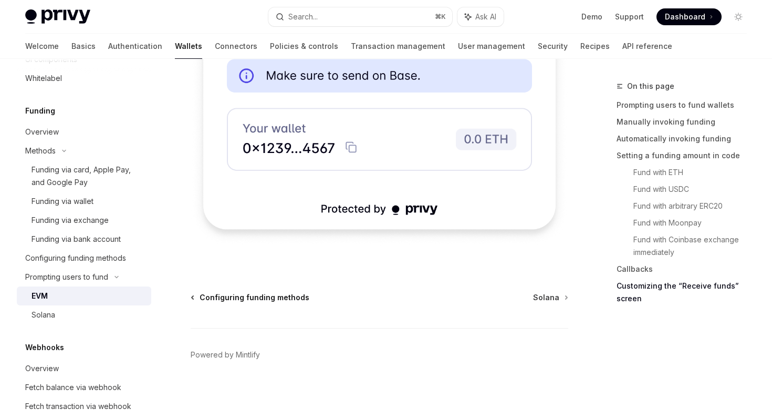
click at [265, 301] on span "Configuring funding methods" at bounding box center [255, 297] width 110 height 11
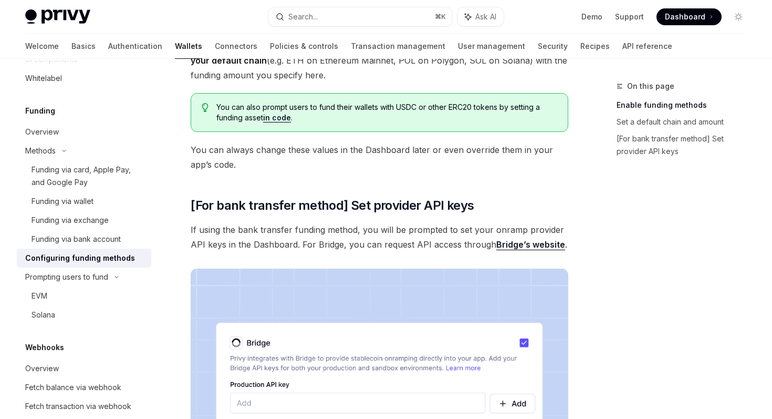
scroll to position [1034, 0]
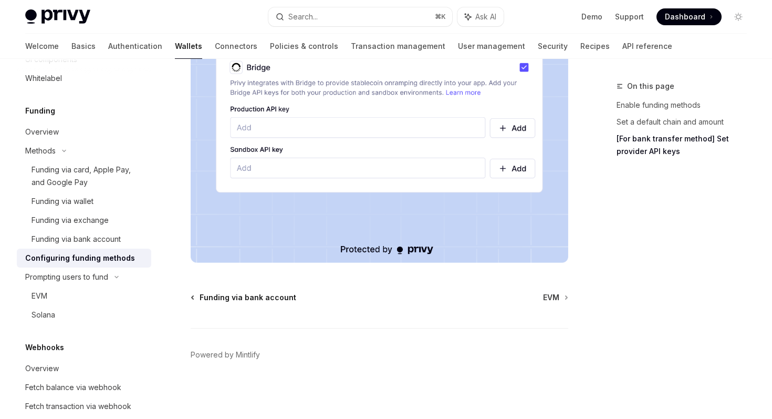
click at [234, 298] on span "Funding via bank account" at bounding box center [248, 297] width 97 height 11
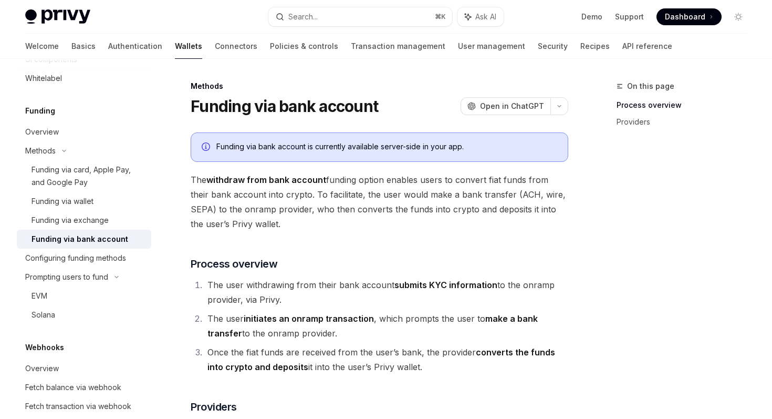
scroll to position [227, 0]
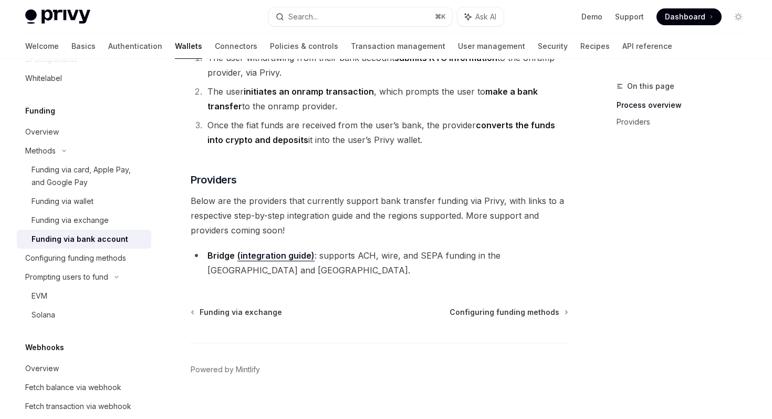
click at [288, 257] on link "(integration guide)" at bounding box center [275, 255] width 77 height 11
type textarea "*"
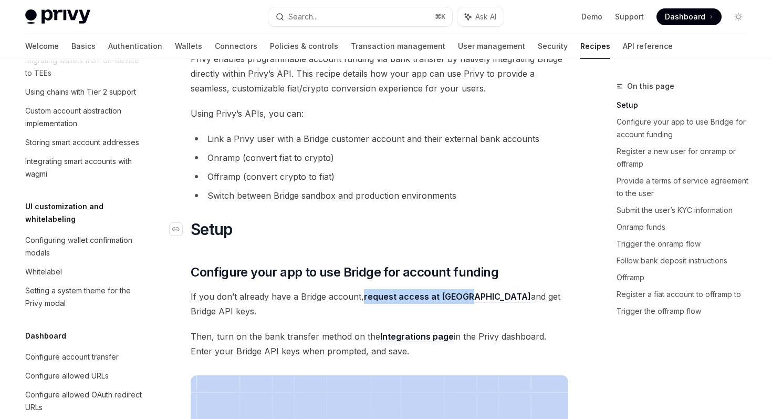
scroll to position [103, 0]
click at [409, 202] on li "Switch between Bridge sandbox and production environments" at bounding box center [380, 195] width 378 height 15
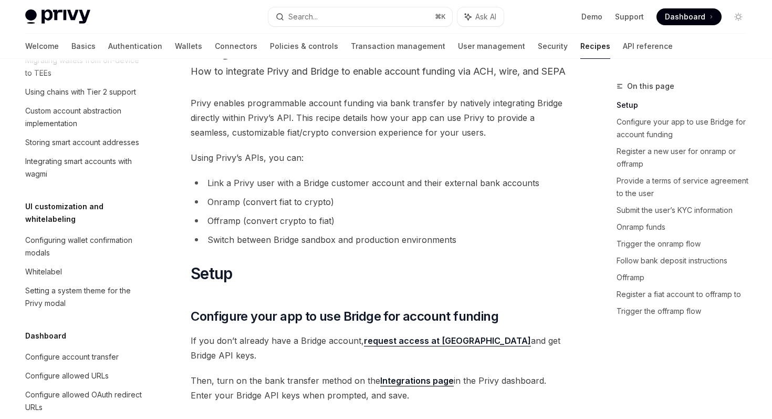
scroll to position [58, 0]
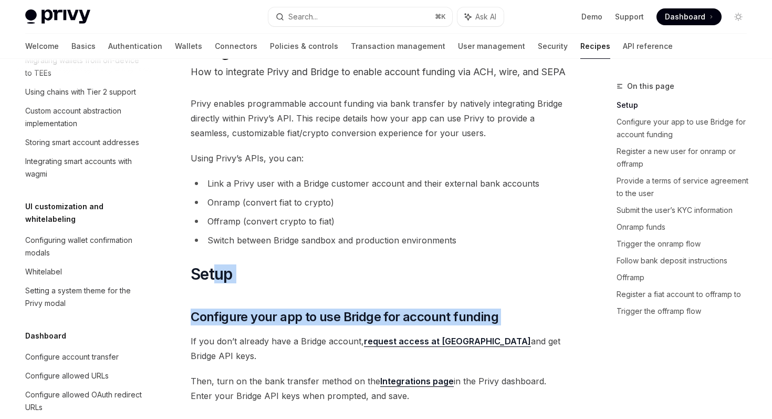
drag, startPoint x: 216, startPoint y: 285, endPoint x: 420, endPoint y: 340, distance: 211.1
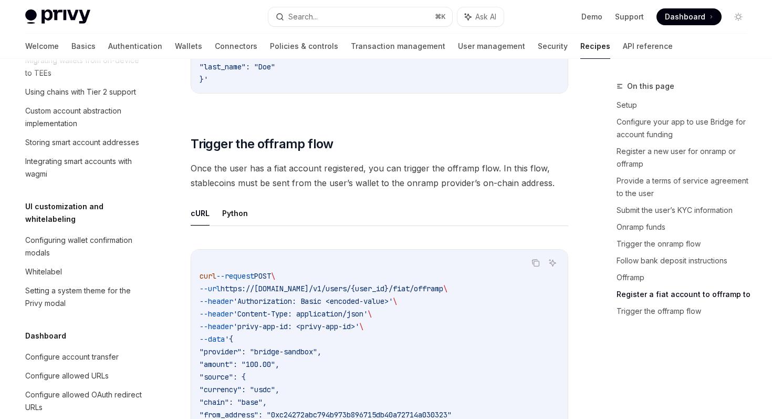
scroll to position [3641, 0]
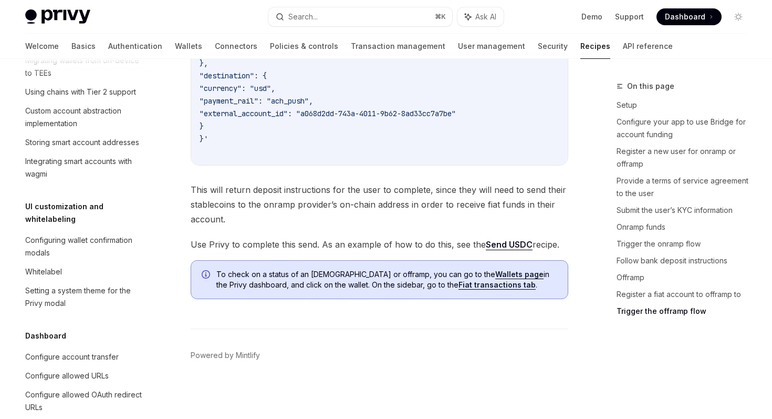
click at [469, 287] on link "Fiat transactions tab" at bounding box center [497, 284] width 77 height 9
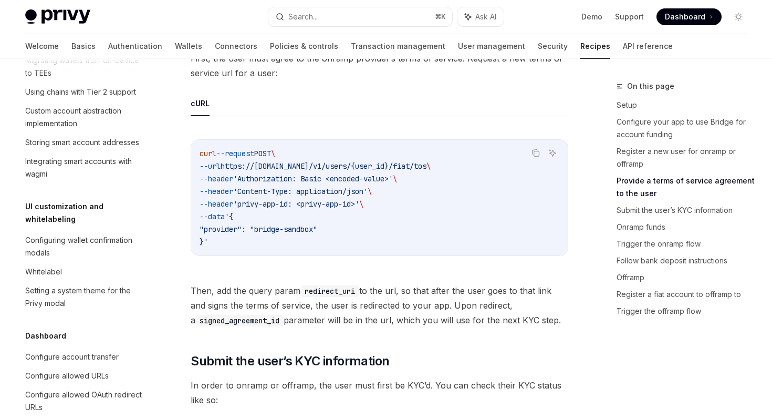
scroll to position [562, 0]
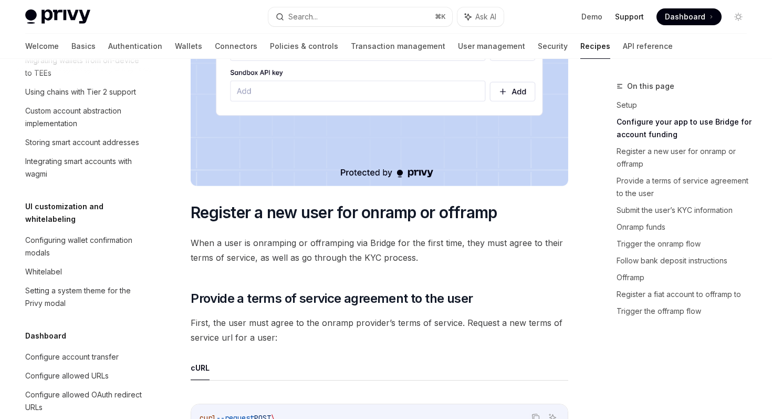
click at [630, 12] on link "Support" at bounding box center [629, 17] width 29 height 11
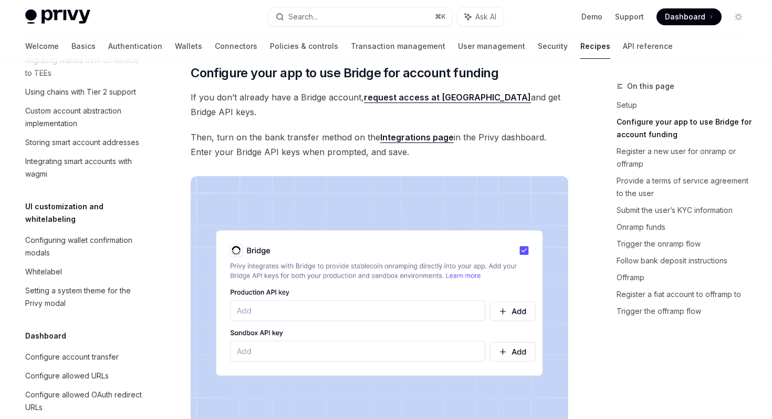
scroll to position [188, 0]
